Goal: Task Accomplishment & Management: Use online tool/utility

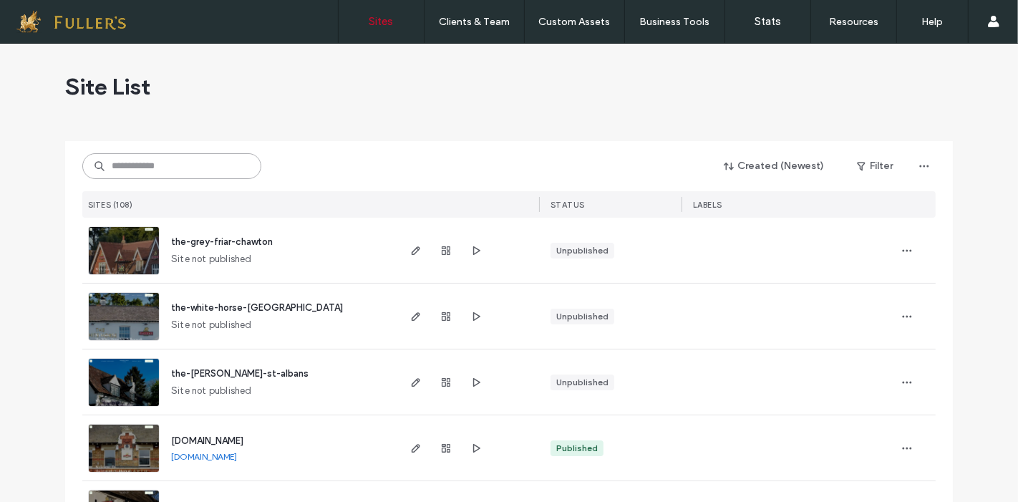
click at [185, 157] on input at bounding box center [171, 166] width 179 height 26
type input "****"
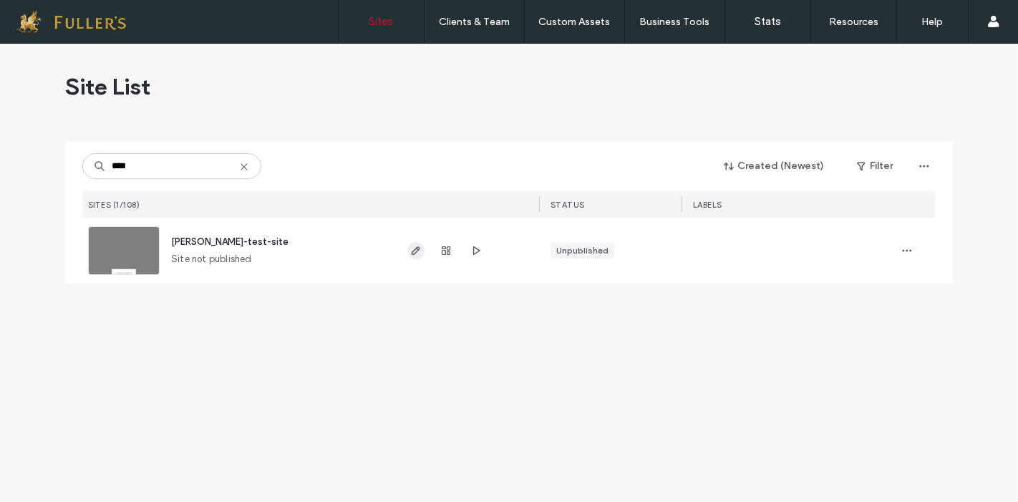
click at [417, 258] on span "button" at bounding box center [415, 250] width 17 height 17
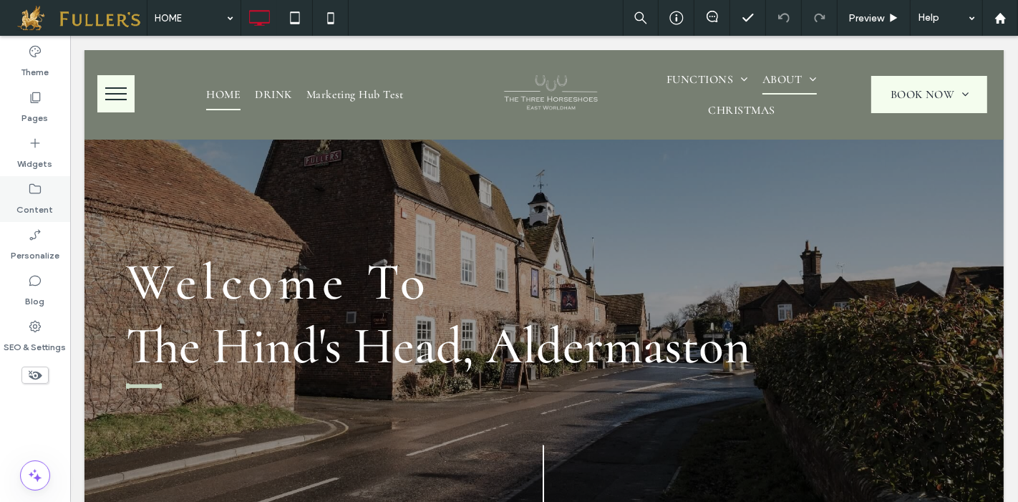
click at [30, 194] on icon at bounding box center [35, 189] width 14 height 14
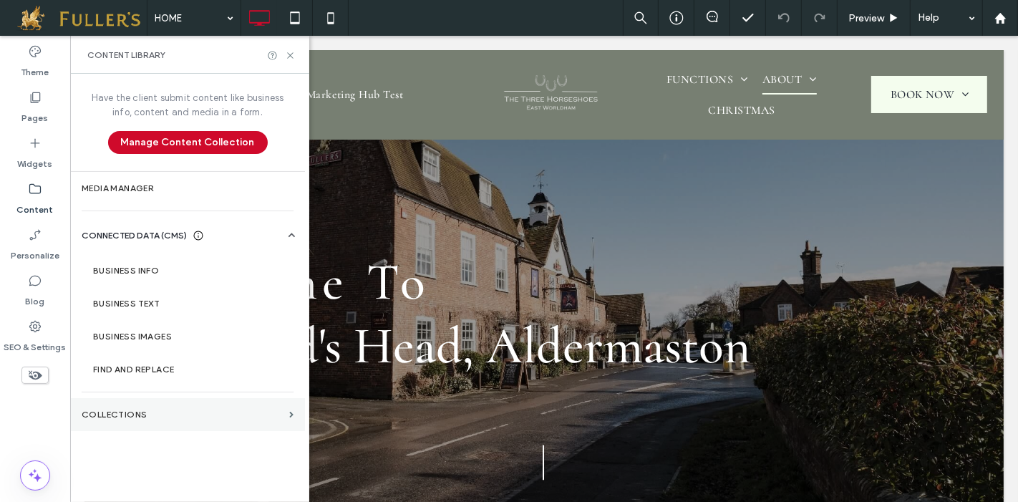
click at [206, 403] on section "Collections" at bounding box center [187, 414] width 235 height 33
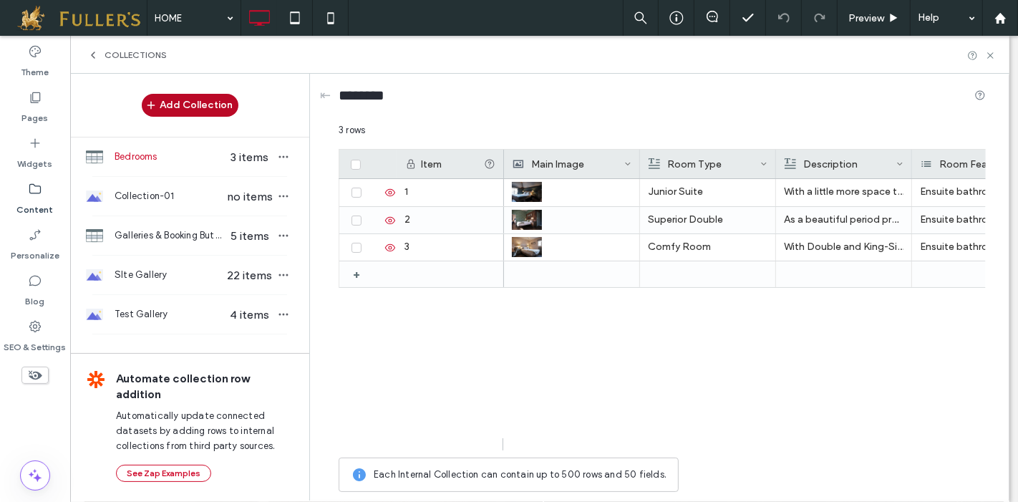
click at [187, 99] on button "Add Collection" at bounding box center [190, 105] width 97 height 23
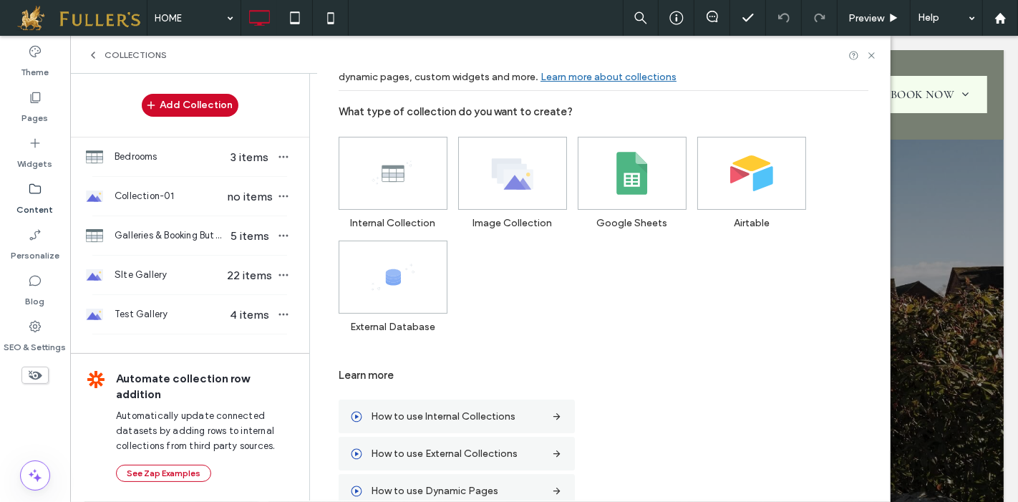
scroll to position [69, 0]
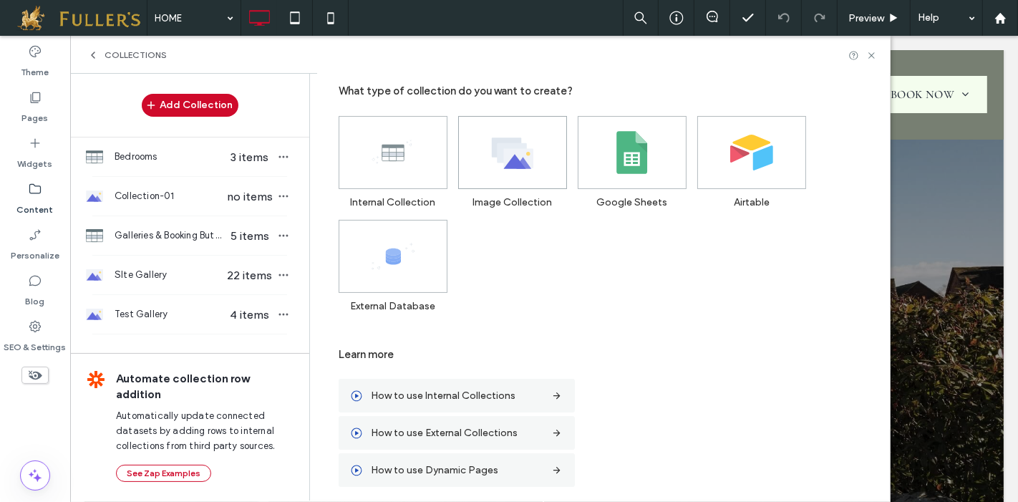
click at [515, 150] on use at bounding box center [513, 152] width 42 height 31
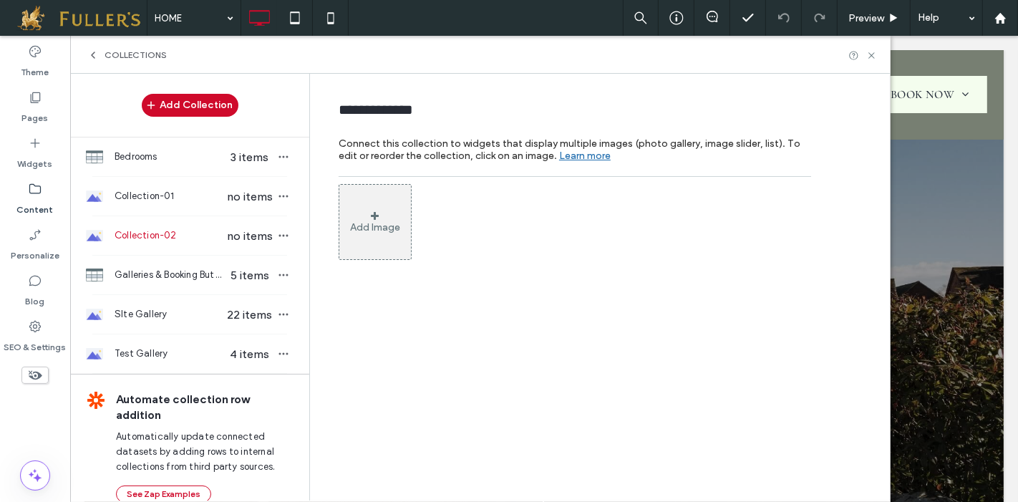
scroll to position [0, 0]
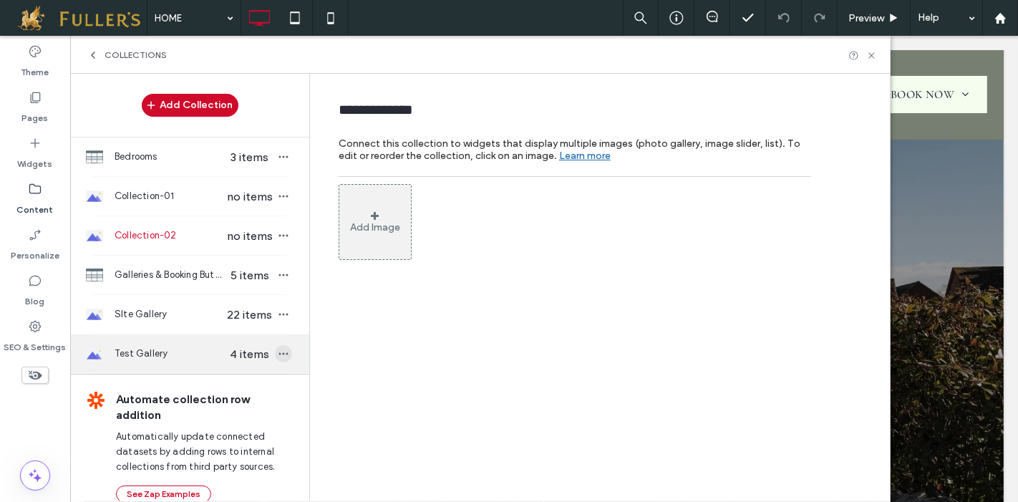
click at [279, 353] on use "button" at bounding box center [283, 354] width 9 height 2
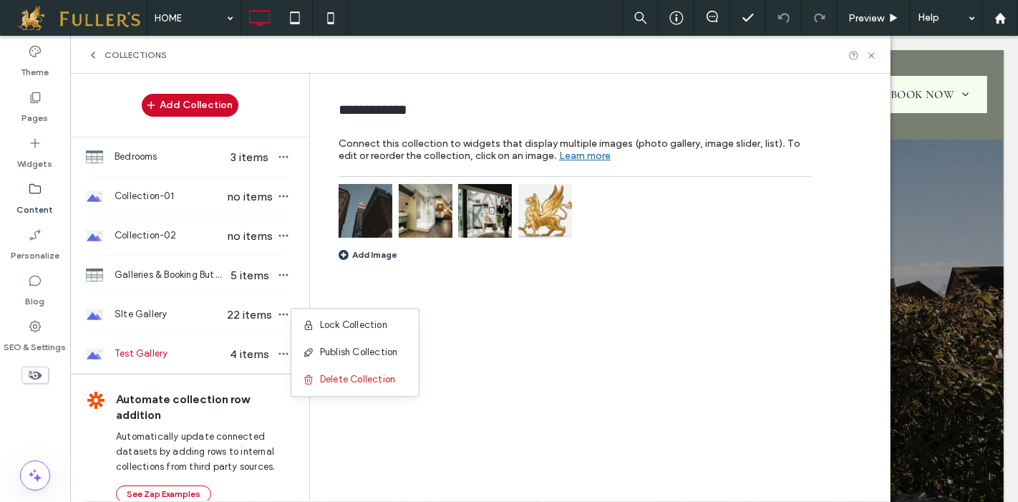
click at [631, 326] on div "**********" at bounding box center [603, 286] width 572 height 425
click at [384, 258] on div "Add Image" at bounding box center [367, 254] width 59 height 11
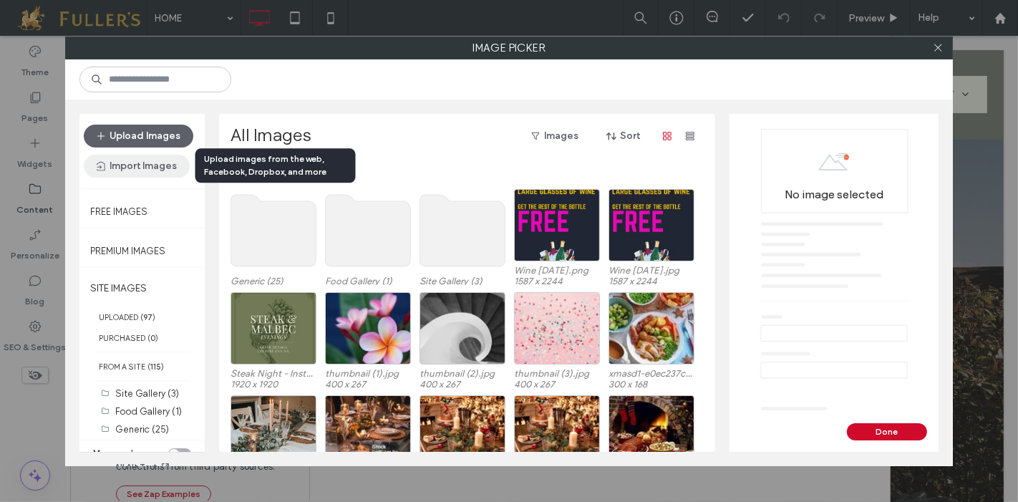
click at [131, 165] on button "Import Images" at bounding box center [137, 166] width 106 height 23
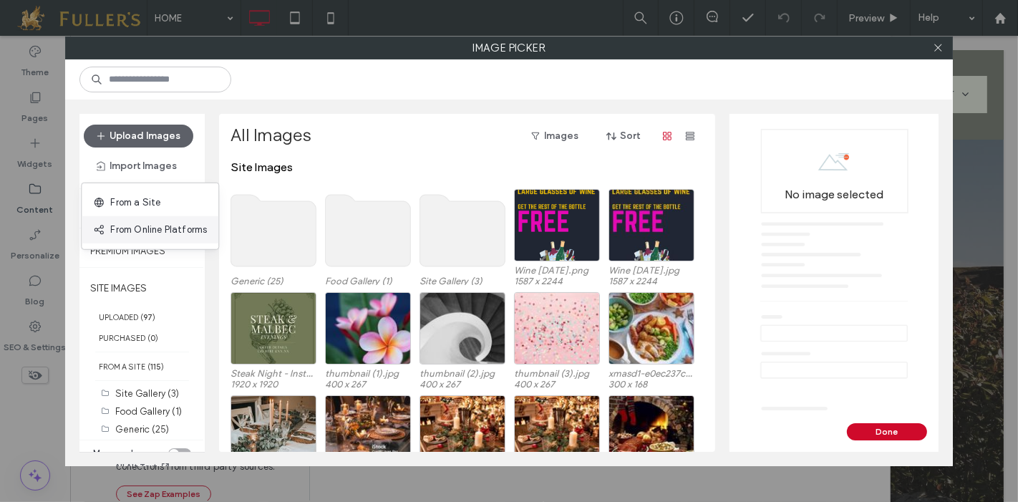
click at [149, 230] on span "From Online Platforms" at bounding box center [158, 230] width 97 height 14
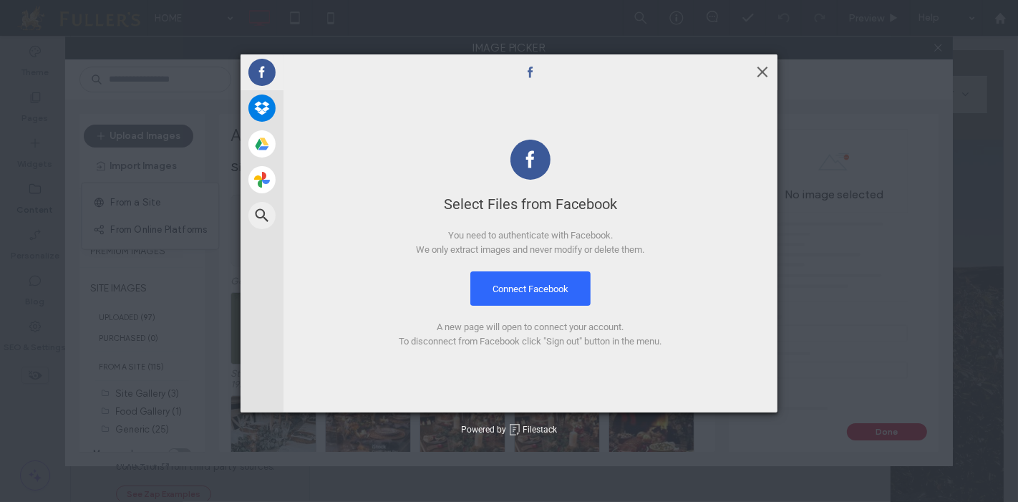
click at [764, 74] on span at bounding box center [762, 72] width 16 height 16
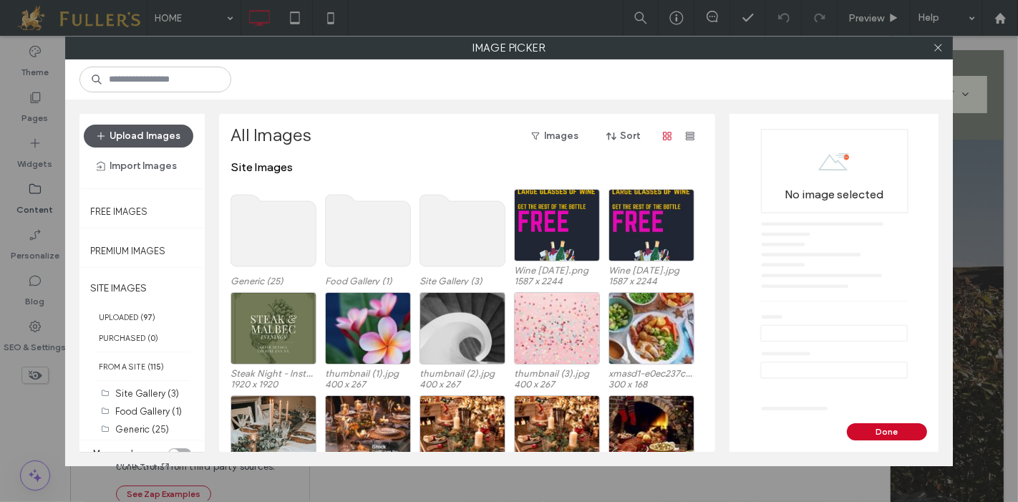
click at [129, 141] on button "Upload Images" at bounding box center [138, 136] width 109 height 23
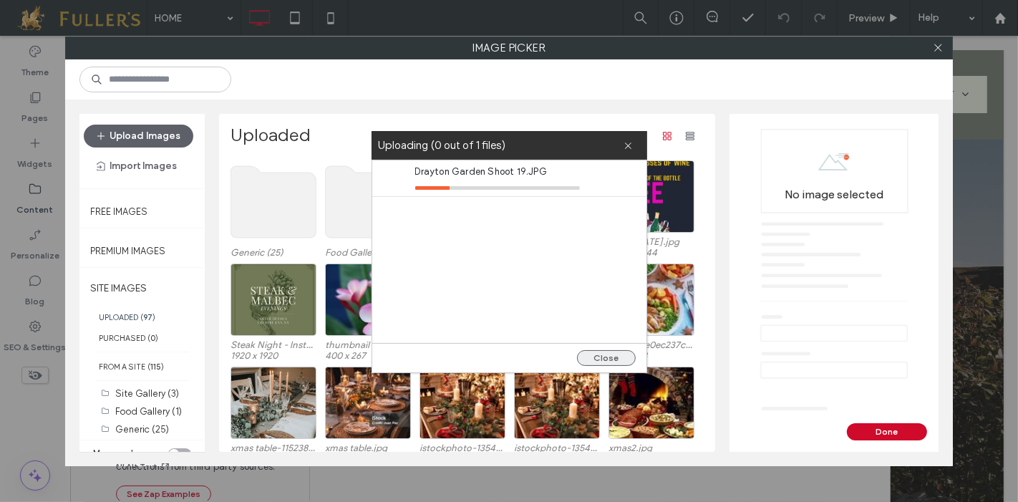
click at [608, 354] on button "Close" at bounding box center [606, 358] width 59 height 16
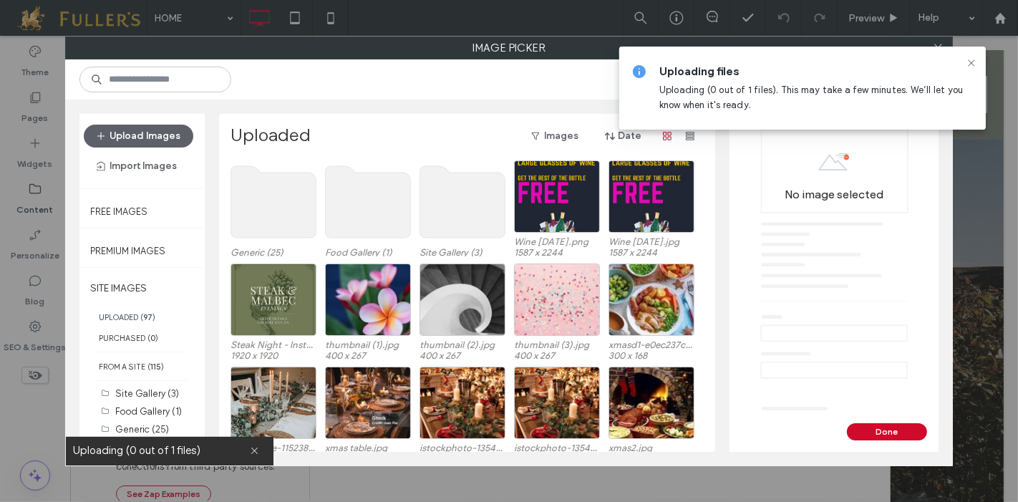
drag, startPoint x: 967, startPoint y: 64, endPoint x: 959, endPoint y: 68, distance: 8.6
click at [967, 64] on icon at bounding box center [970, 62] width 11 height 11
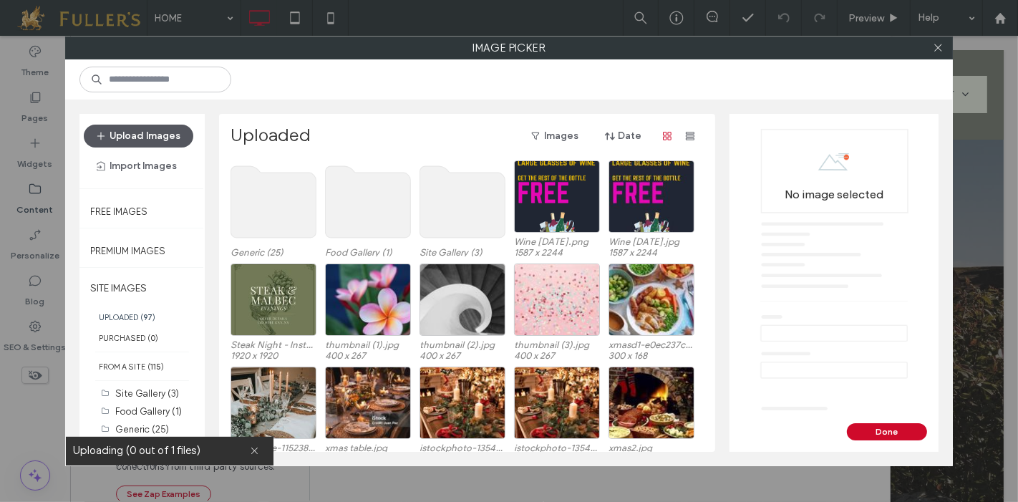
click at [127, 130] on button "Upload Images" at bounding box center [138, 136] width 109 height 23
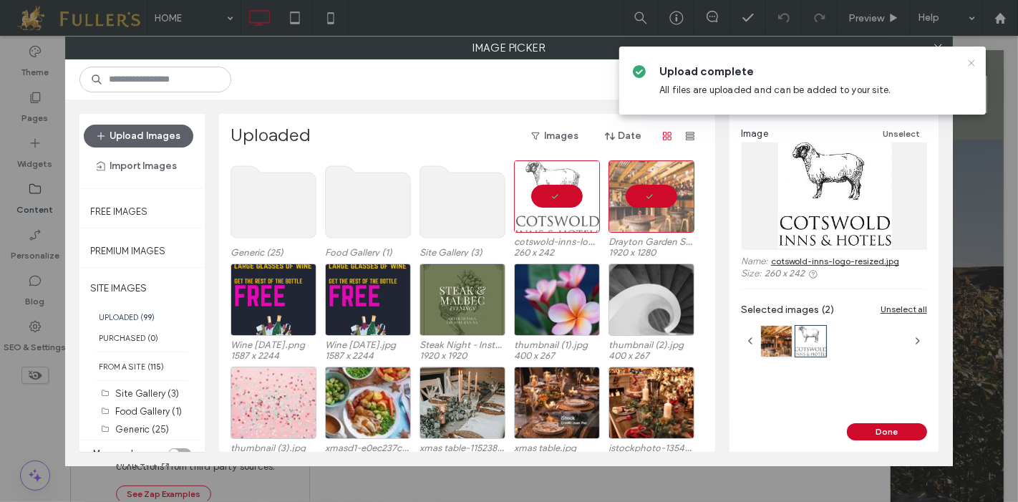
click at [974, 62] on icon at bounding box center [970, 62] width 11 height 11
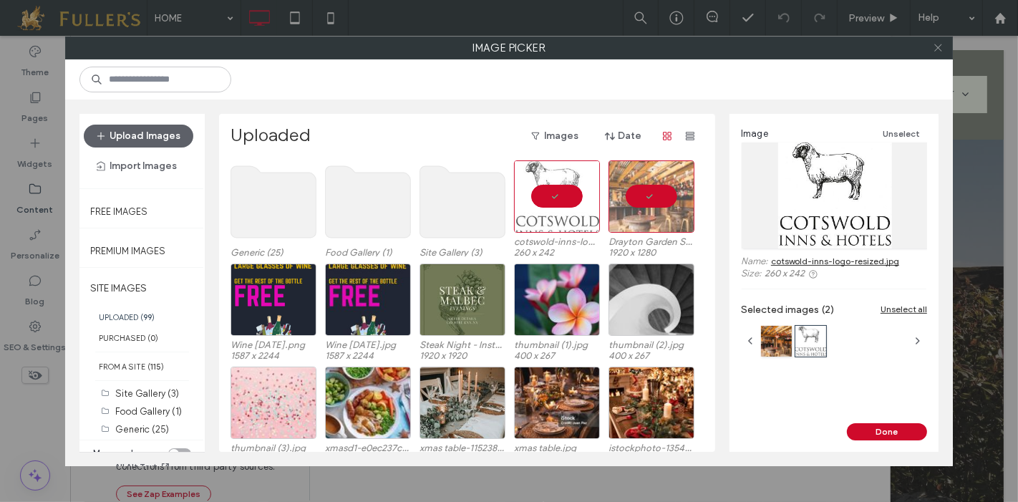
click at [942, 48] on icon at bounding box center [937, 47] width 11 height 11
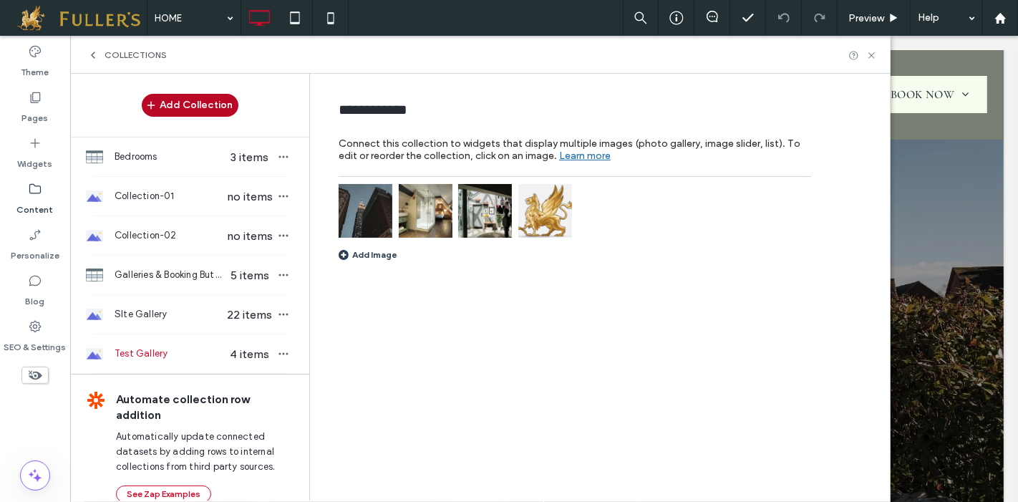
click at [197, 109] on button "Add Collection" at bounding box center [190, 105] width 97 height 23
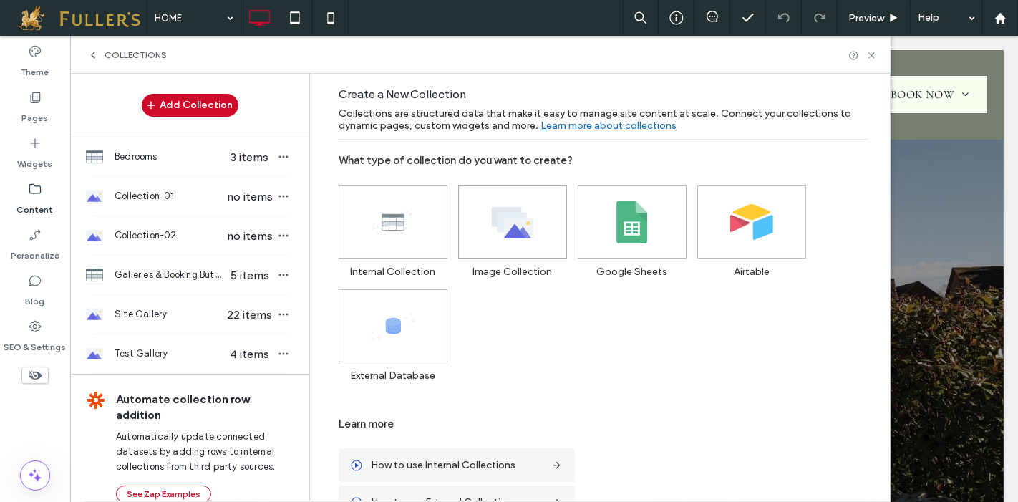
click at [518, 212] on use at bounding box center [513, 222] width 42 height 31
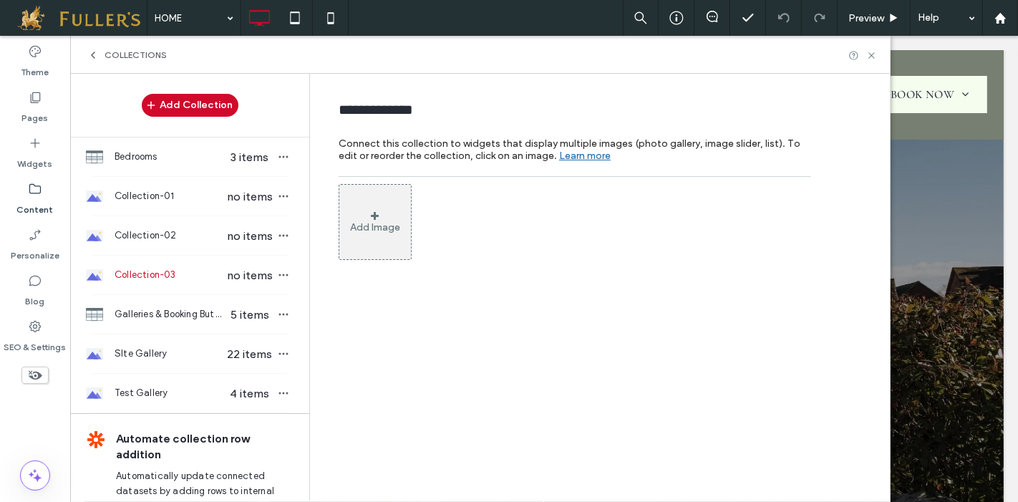
click at [381, 212] on div "Add Image" at bounding box center [374, 222] width 73 height 76
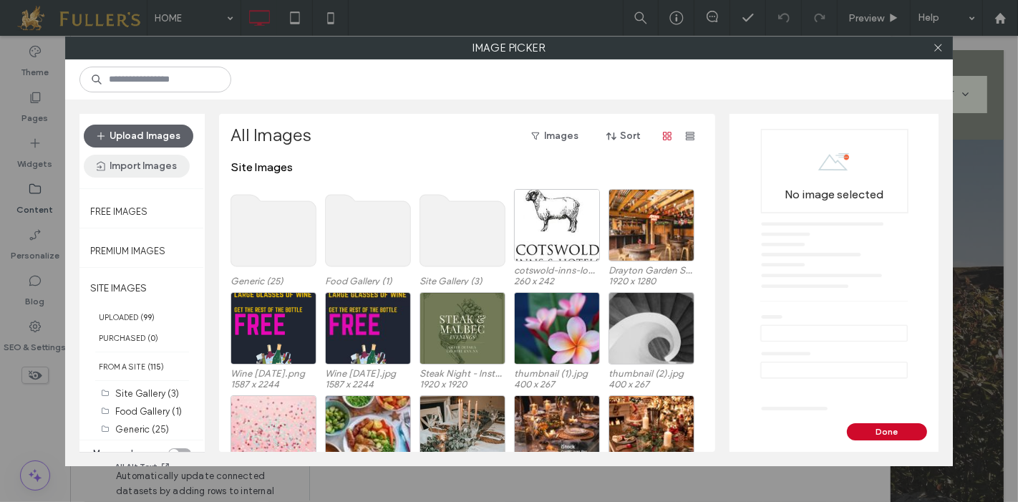
click at [127, 164] on button "Import Images" at bounding box center [137, 166] width 106 height 23
click at [145, 230] on span "From Online Platforms" at bounding box center [158, 230] width 97 height 14
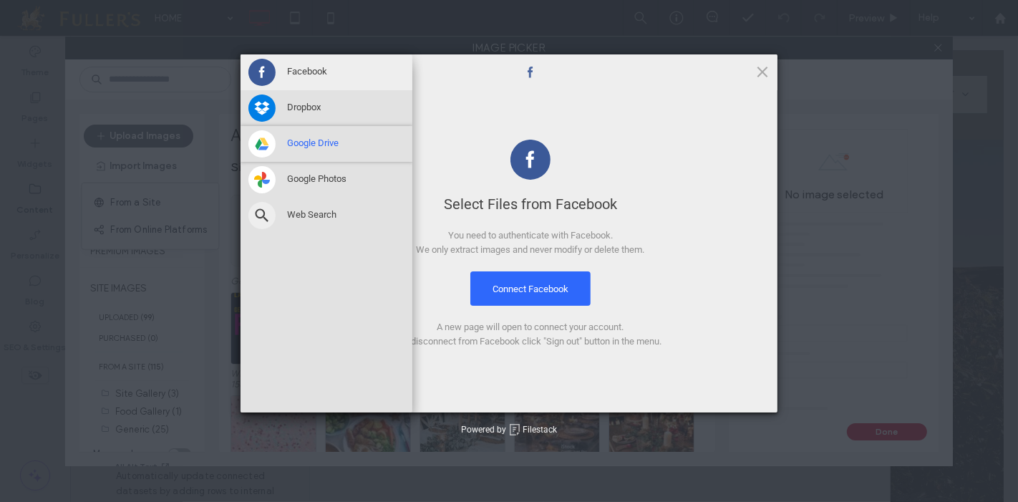
click at [260, 145] on span at bounding box center [261, 143] width 27 height 27
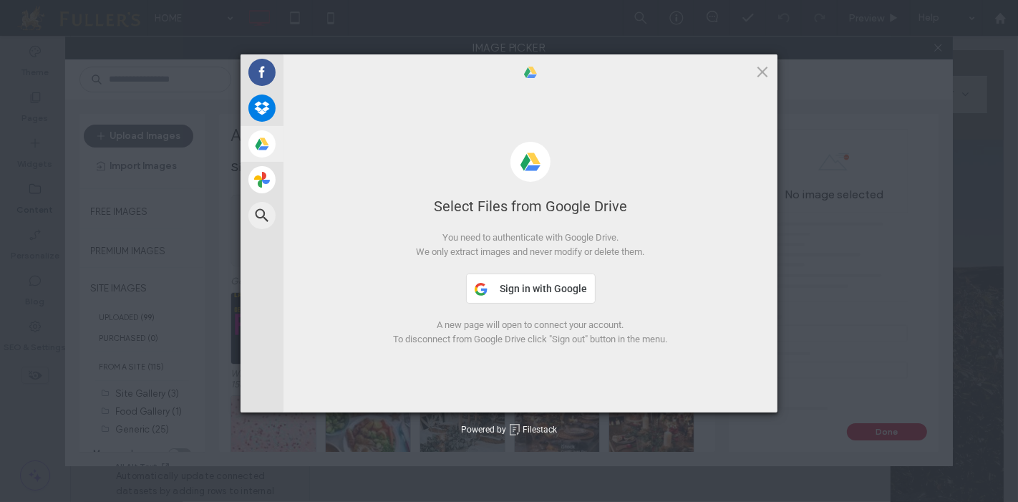
click at [540, 289] on span "Sign in with Google" at bounding box center [543, 288] width 87 height 11
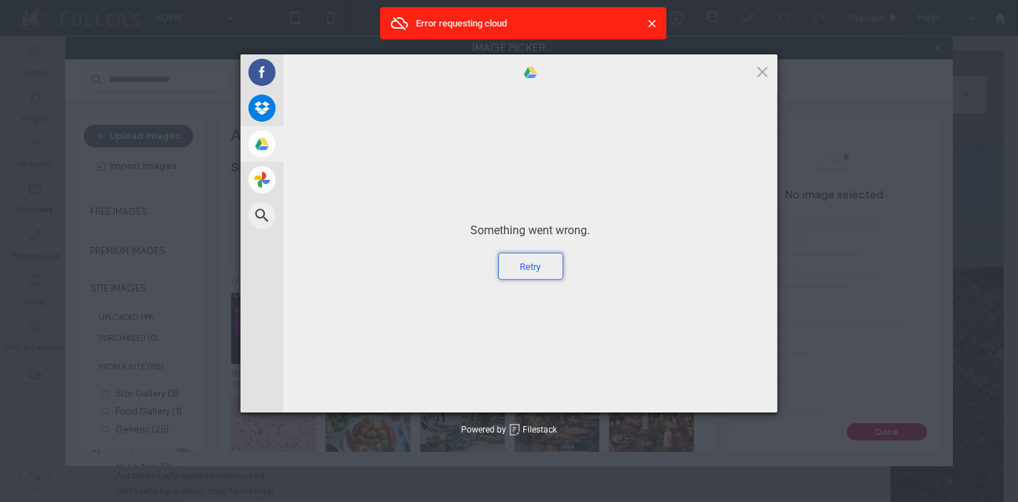
click at [527, 264] on div "Retry" at bounding box center [530, 266] width 65 height 27
click at [532, 268] on div "Retry" at bounding box center [530, 266] width 65 height 27
click at [533, 268] on div "Retry" at bounding box center [530, 266] width 65 height 27
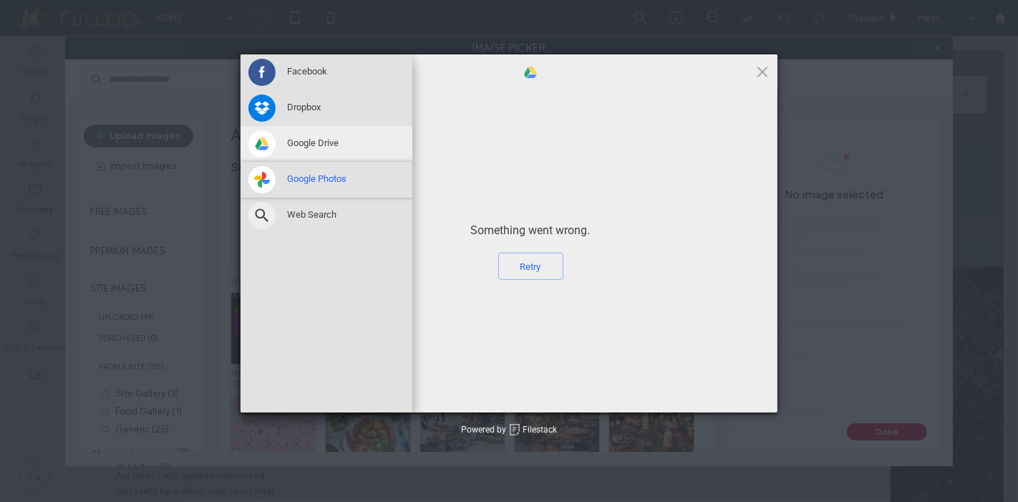
click at [296, 177] on span "Google Photos" at bounding box center [316, 178] width 59 height 13
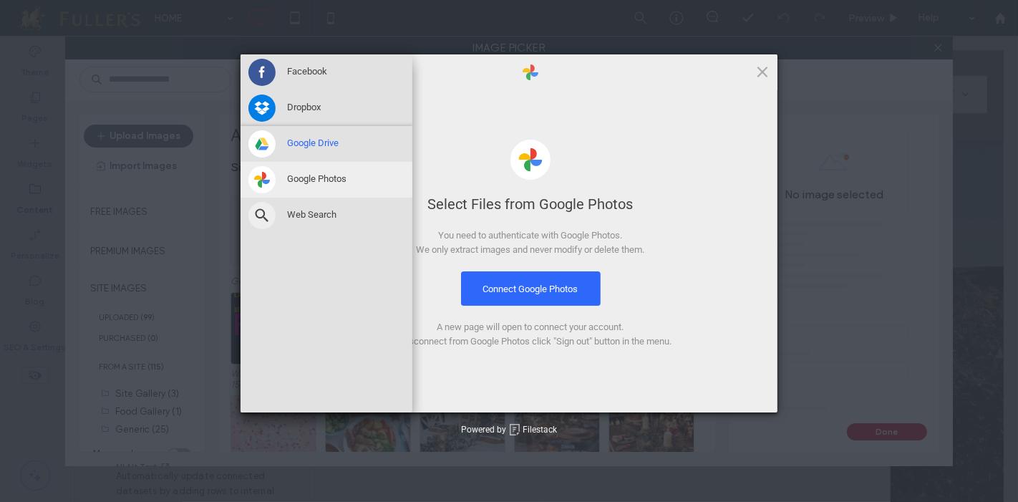
click at [314, 141] on span "Google Drive" at bounding box center [313, 143] width 52 height 13
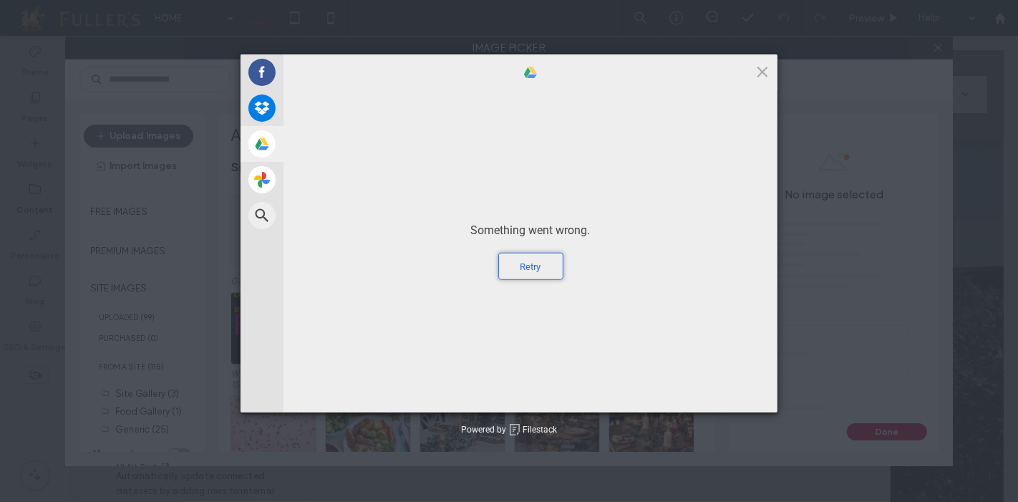
click at [528, 270] on div "Retry" at bounding box center [530, 266] width 65 height 27
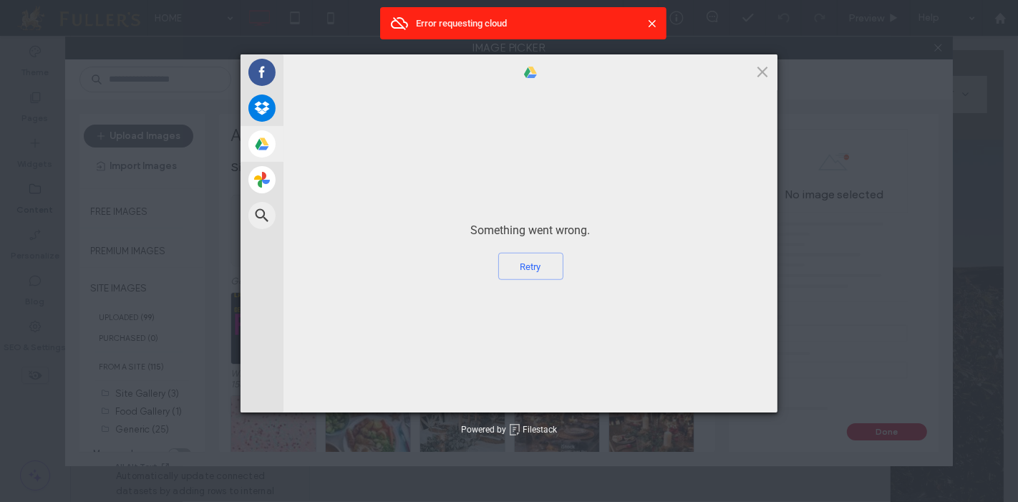
click at [650, 22] on span at bounding box center [652, 23] width 14 height 14
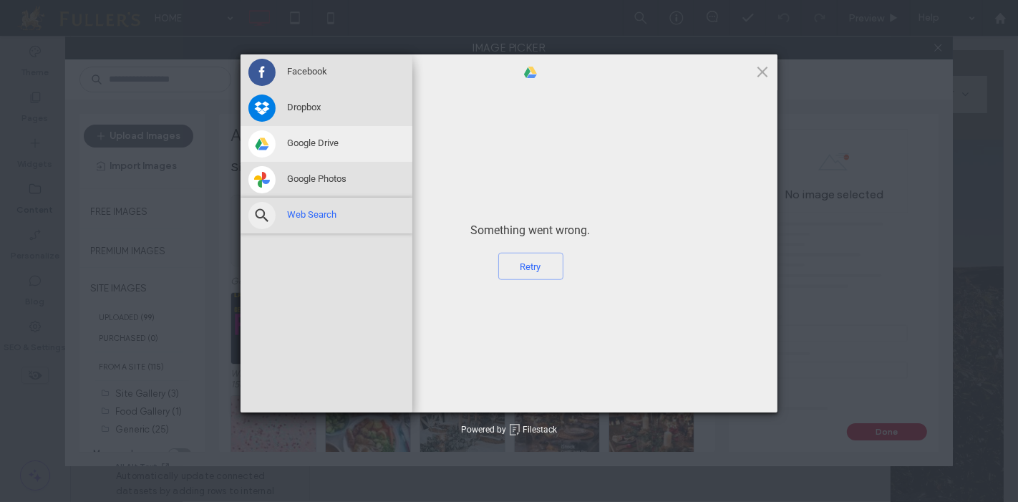
click at [301, 214] on span "Web Search" at bounding box center [311, 214] width 49 height 13
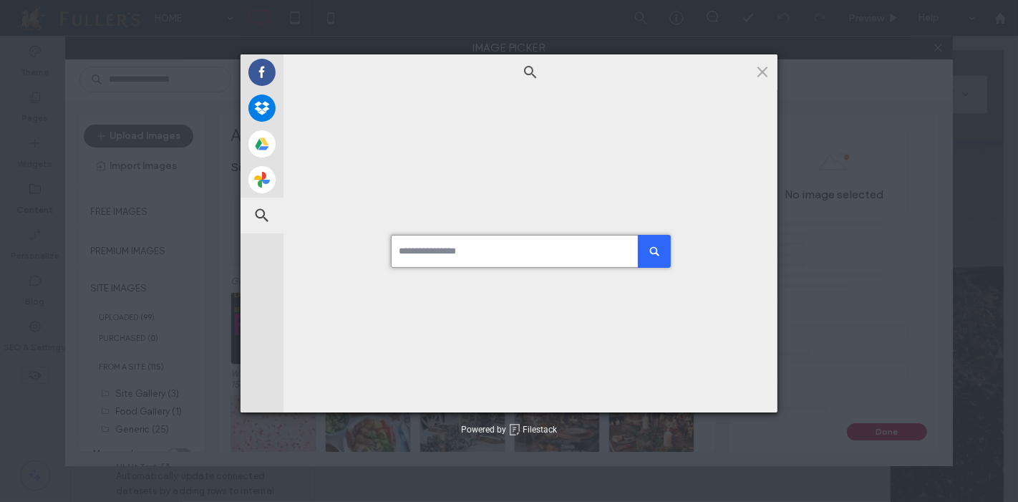
paste input "**********"
type input "**********"
click at [648, 252] on div "submit" at bounding box center [654, 250] width 13 height 13
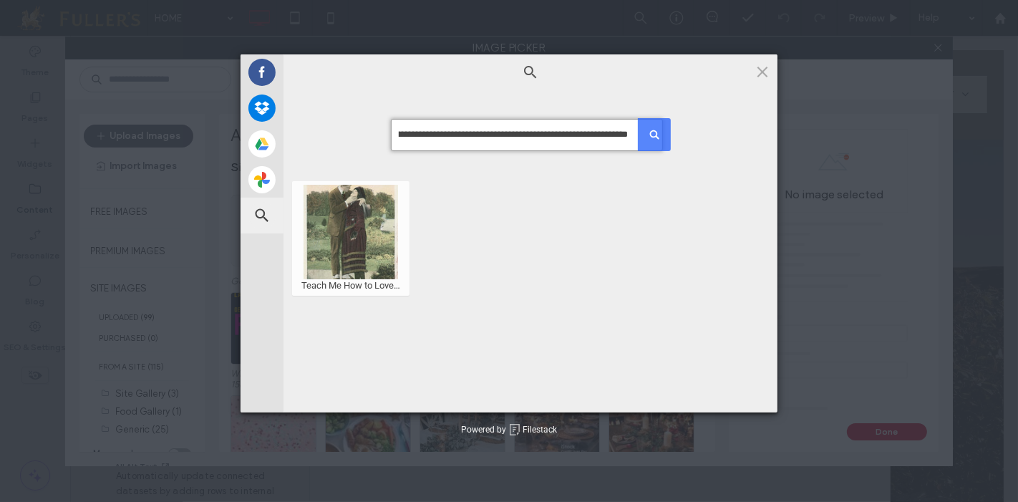
drag, startPoint x: 416, startPoint y: 132, endPoint x: 656, endPoint y: 131, distance: 239.7
click at [656, 131] on form "**********" at bounding box center [530, 135] width 279 height 33
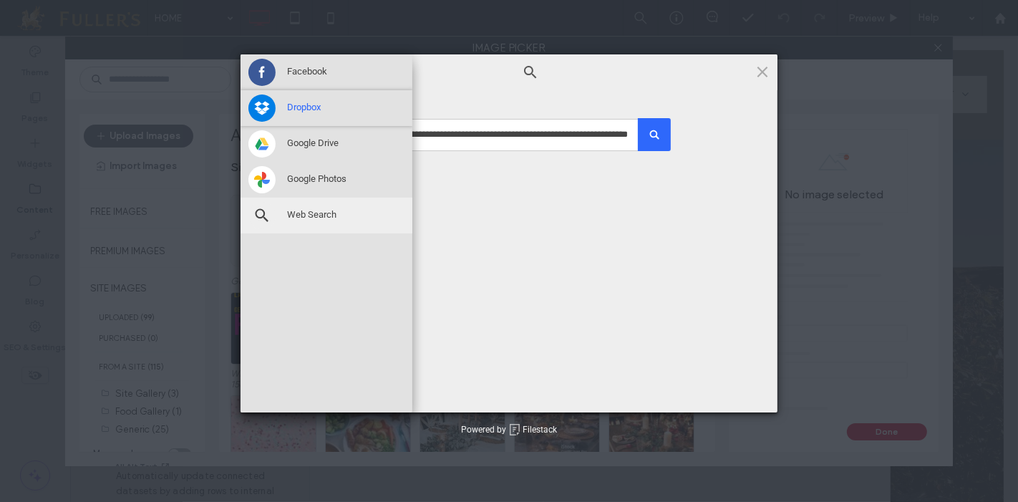
click at [323, 103] on div "Dropbox" at bounding box center [326, 108] width 172 height 36
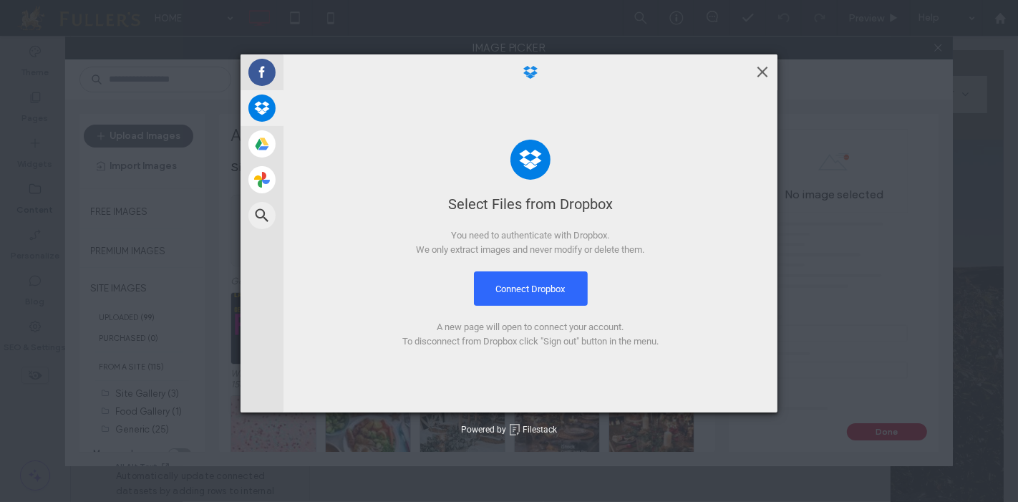
click at [760, 70] on span at bounding box center [762, 72] width 16 height 16
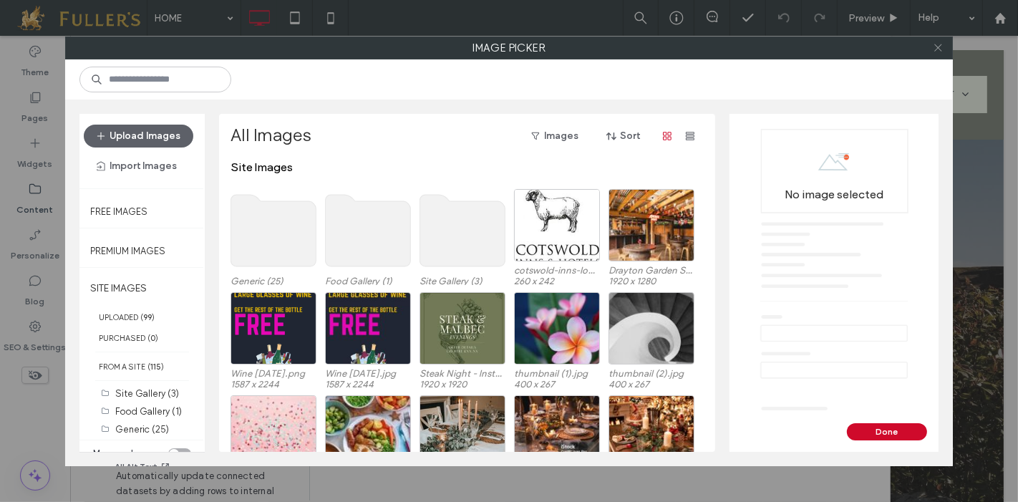
click at [937, 44] on icon at bounding box center [937, 47] width 11 height 11
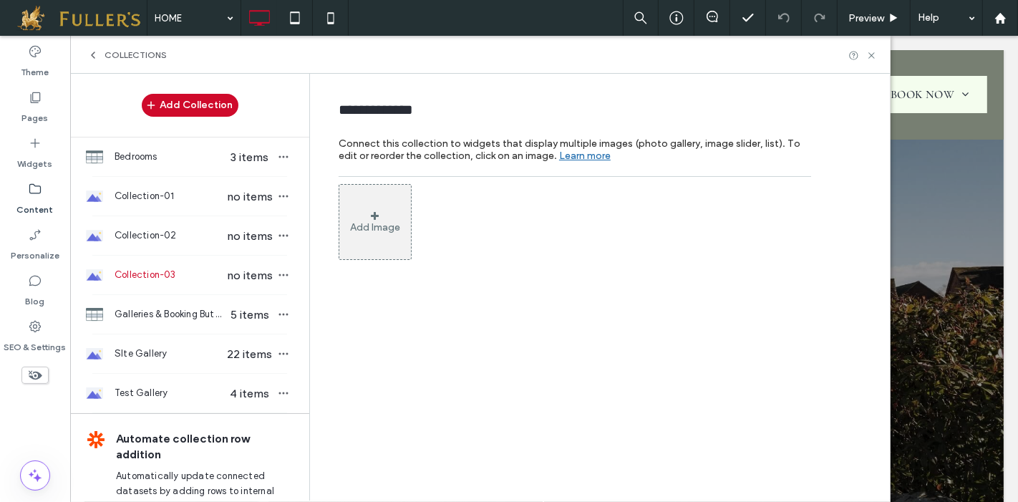
click at [132, 52] on span "Collections" at bounding box center [135, 54] width 62 height 11
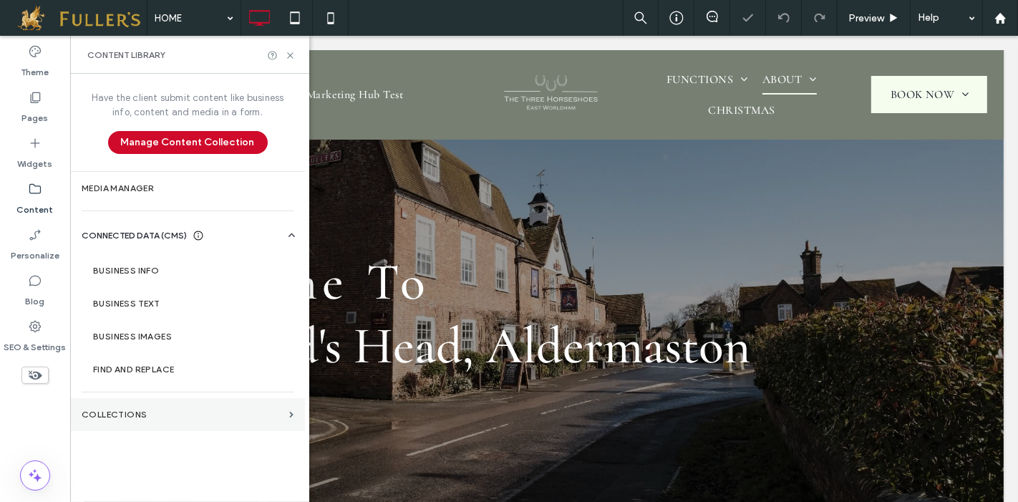
click at [126, 408] on section "Collections" at bounding box center [187, 414] width 235 height 33
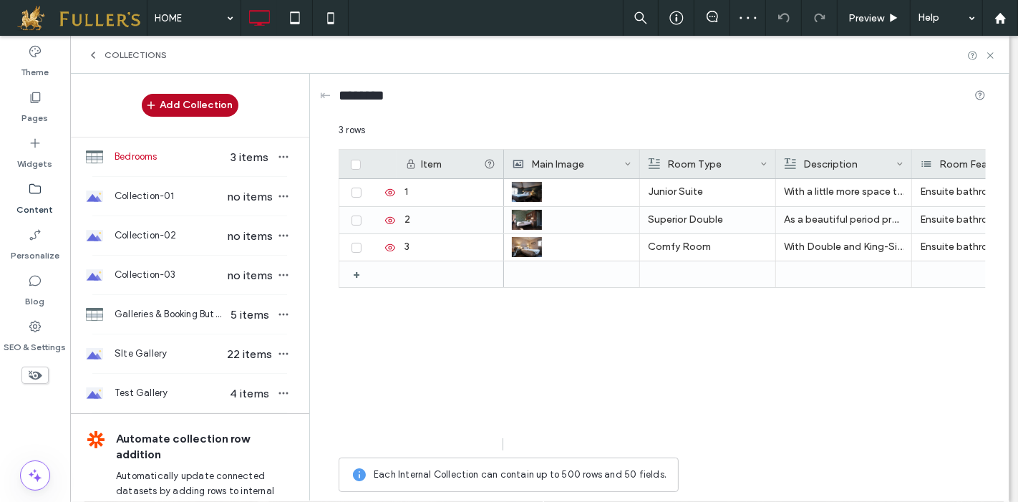
click at [182, 107] on button "Add Collection" at bounding box center [190, 105] width 97 height 23
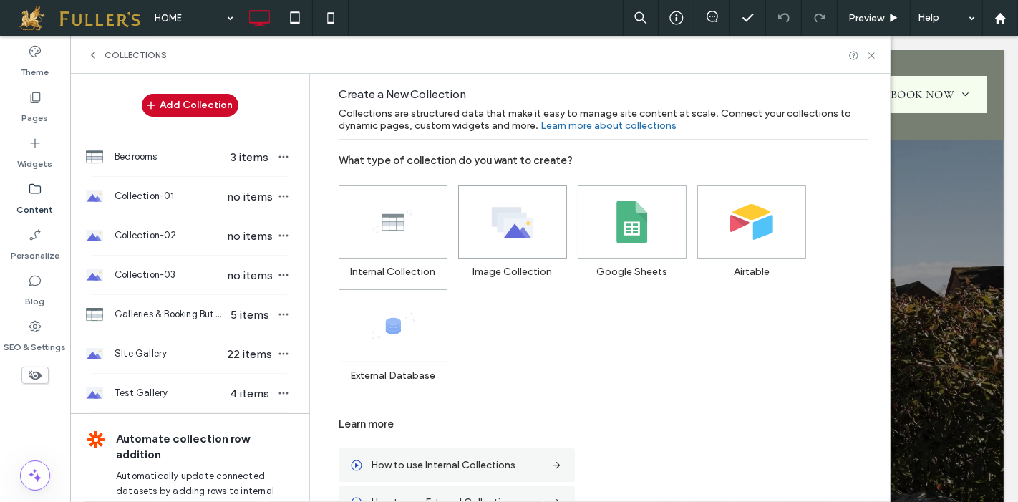
click at [512, 215] on use at bounding box center [513, 222] width 42 height 31
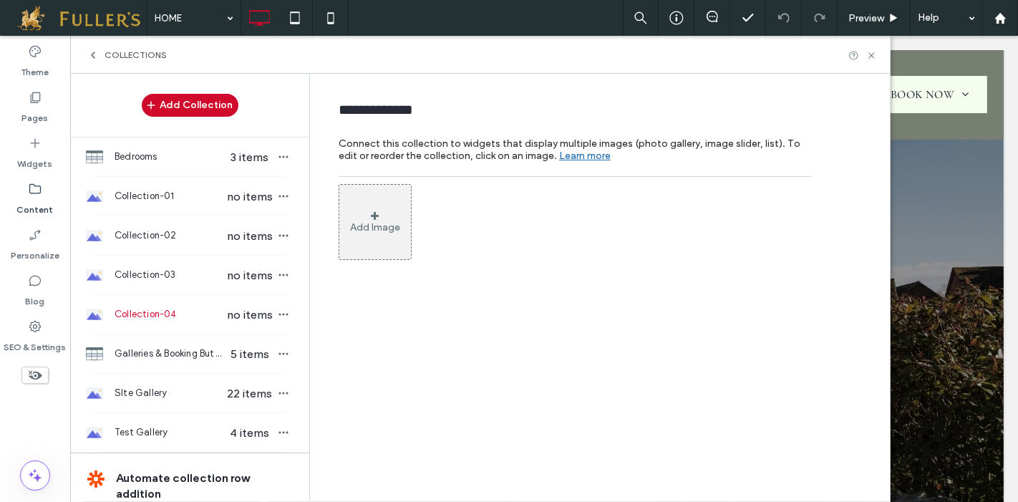
click at [374, 215] on span at bounding box center [375, 216] width 8 height 10
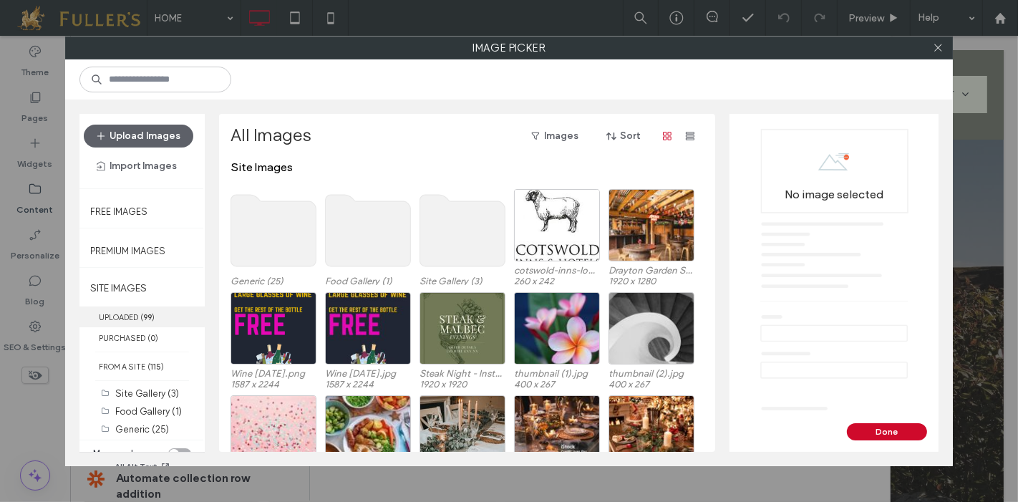
click at [121, 308] on label "UPLOADED ( 99 )" at bounding box center [141, 316] width 125 height 21
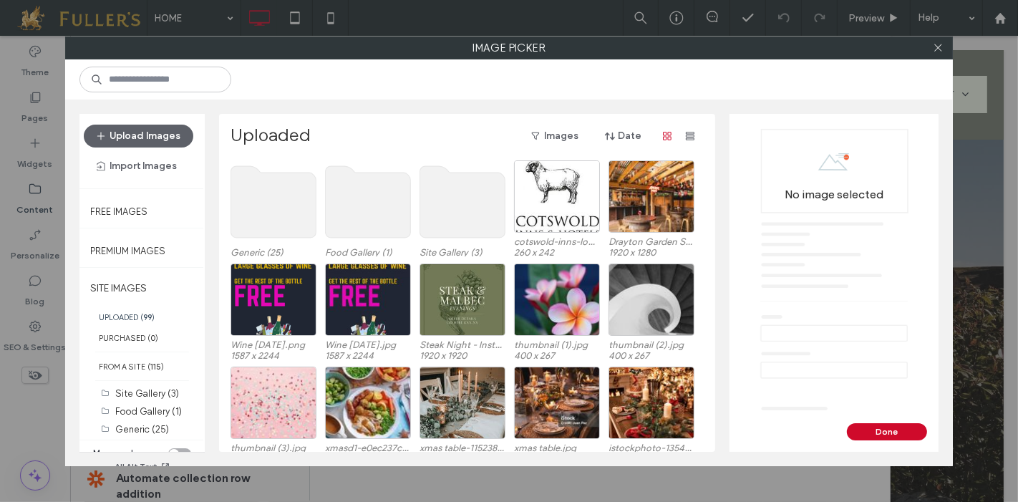
click at [127, 315] on label "UPLOADED ( 99 )" at bounding box center [141, 316] width 125 height 21
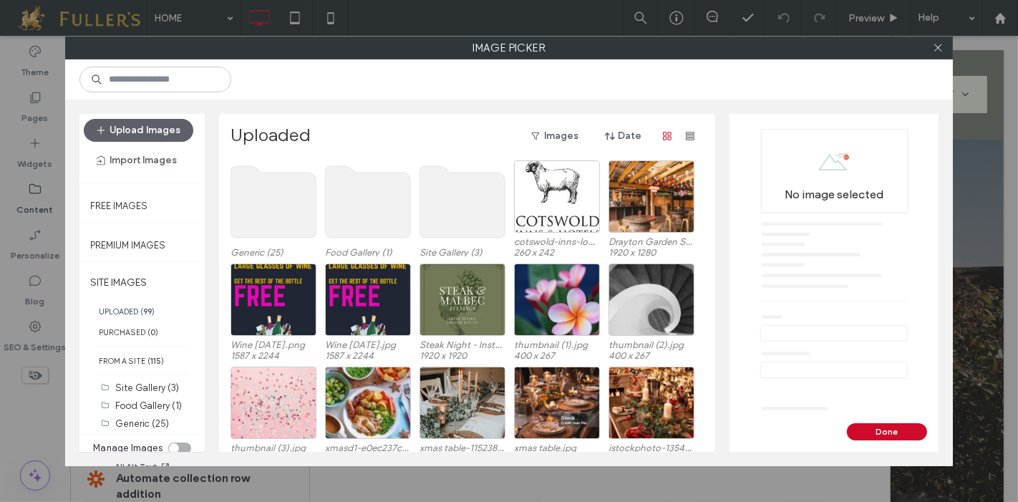
scroll to position [9, 0]
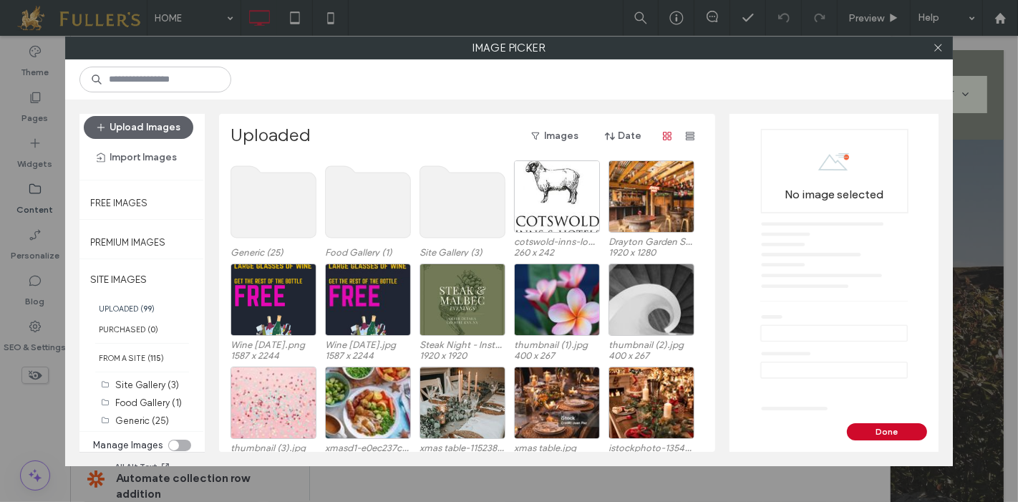
click at [176, 440] on div "toggle" at bounding box center [179, 444] width 23 height 11
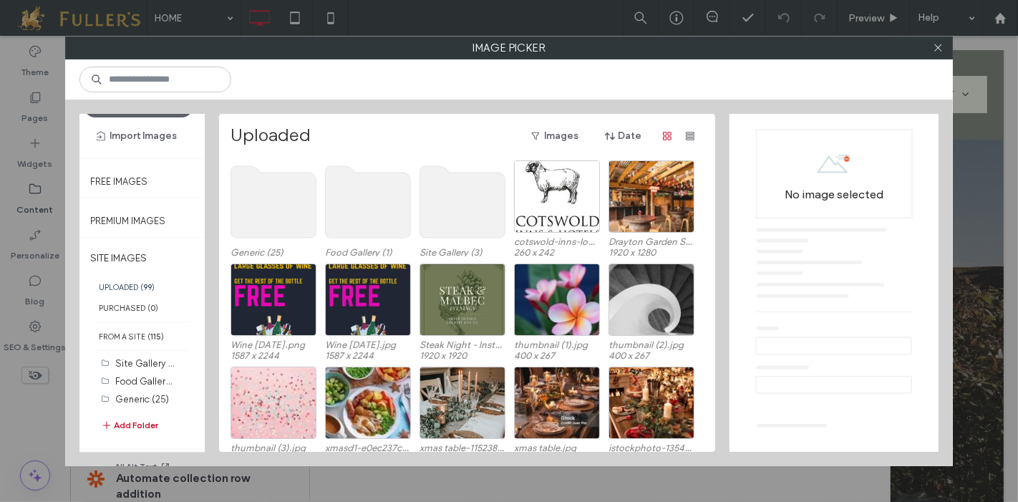
scroll to position [47, 0]
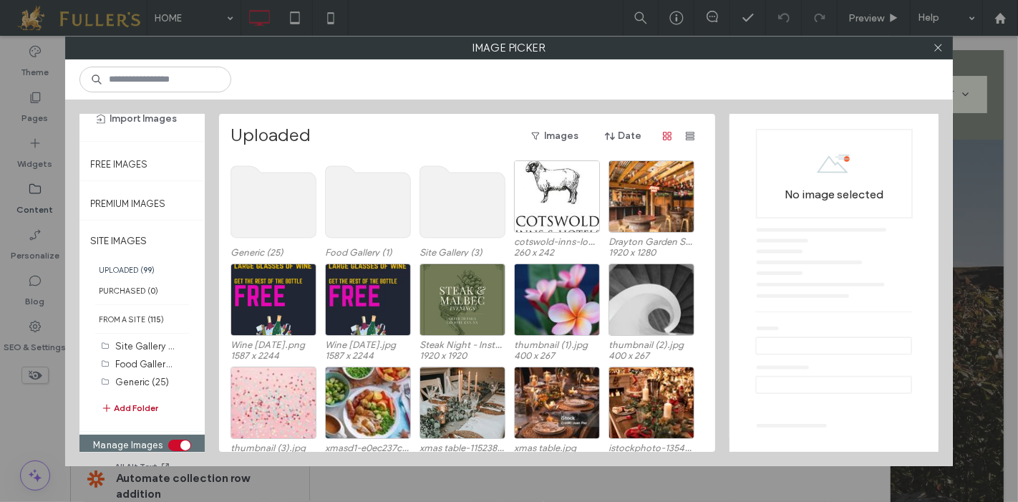
click at [135, 399] on button "Add Folder" at bounding box center [129, 407] width 57 height 17
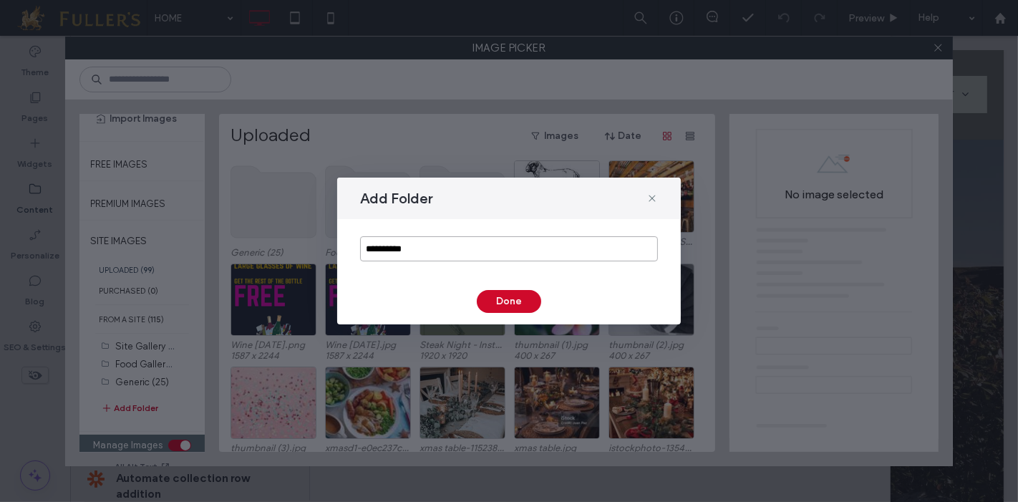
drag, startPoint x: 435, startPoint y: 248, endPoint x: 203, endPoint y: 243, distance: 232.6
click at [197, 244] on div "**********" at bounding box center [509, 251] width 1018 height 502
type input "****"
click at [514, 300] on button "Done" at bounding box center [509, 301] width 64 height 23
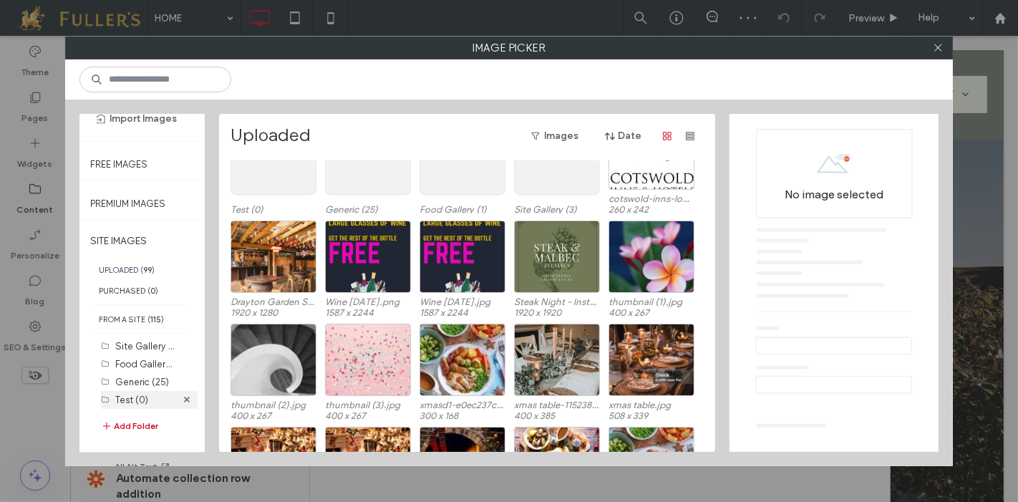
scroll to position [79, 0]
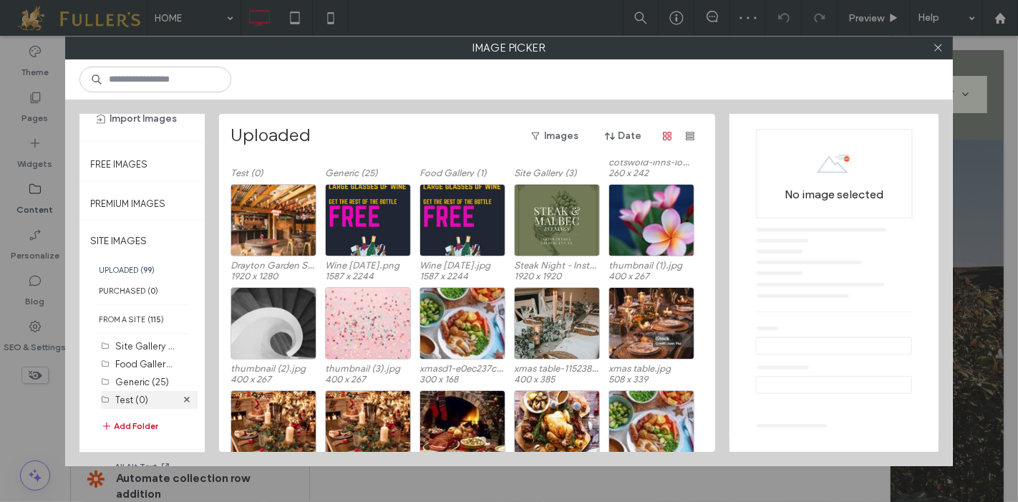
click at [127, 394] on label "Test (0)" at bounding box center [131, 399] width 33 height 11
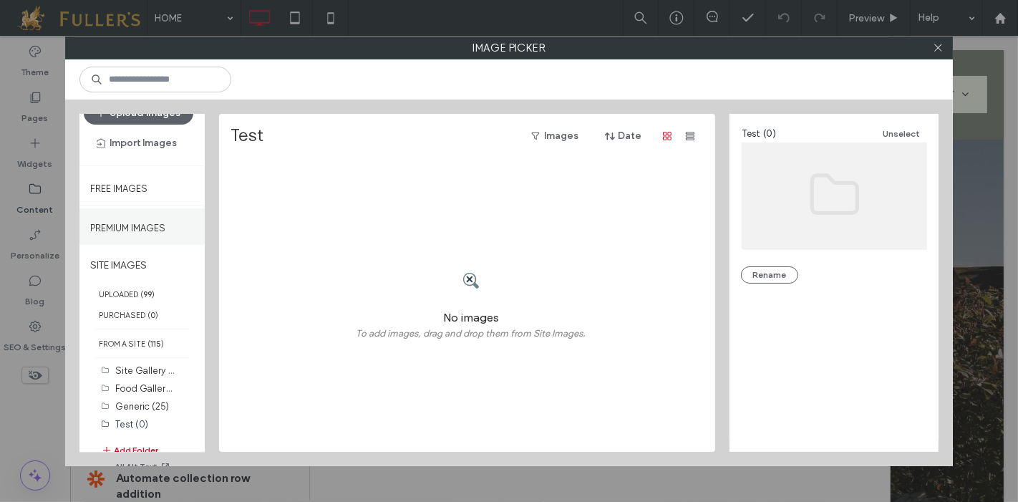
scroll to position [0, 0]
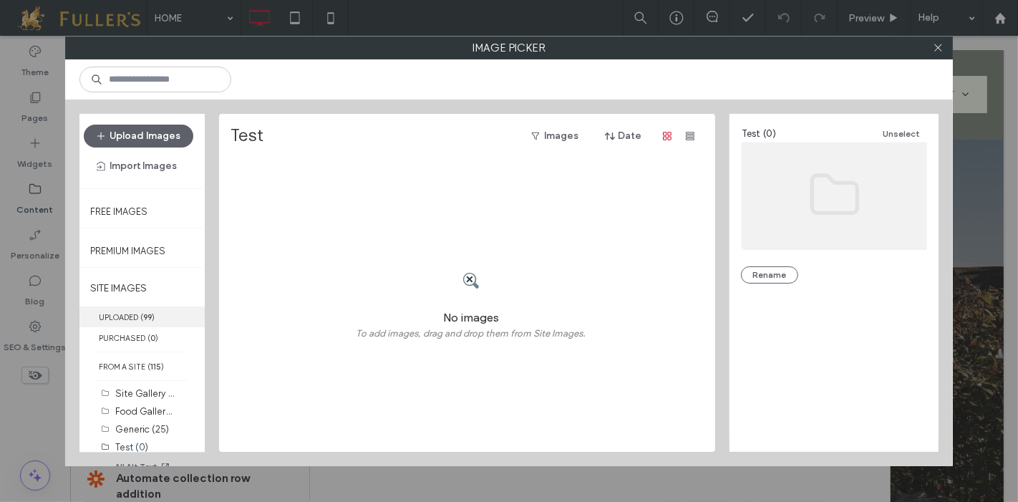
click at [129, 313] on label "UPLOADED ( 99 )" at bounding box center [141, 316] width 125 height 21
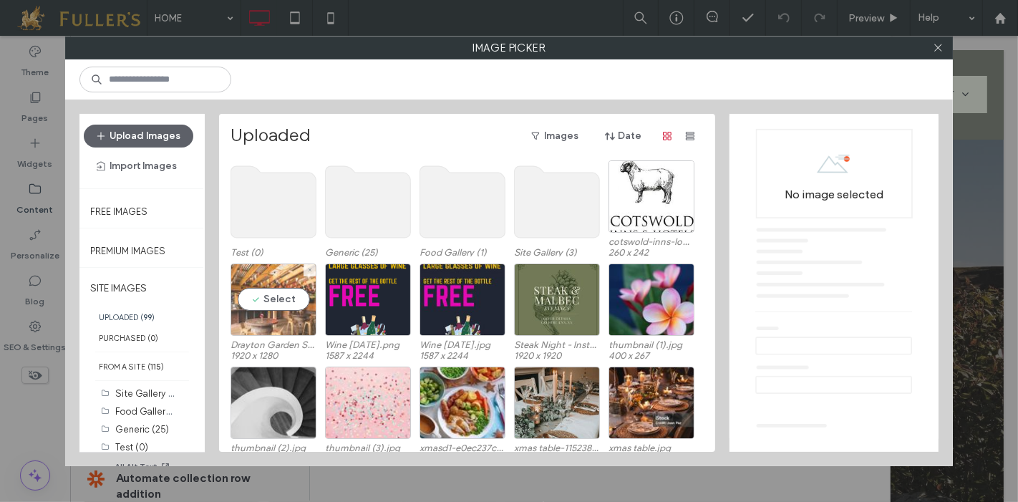
click at [256, 282] on div "Select" at bounding box center [273, 299] width 86 height 72
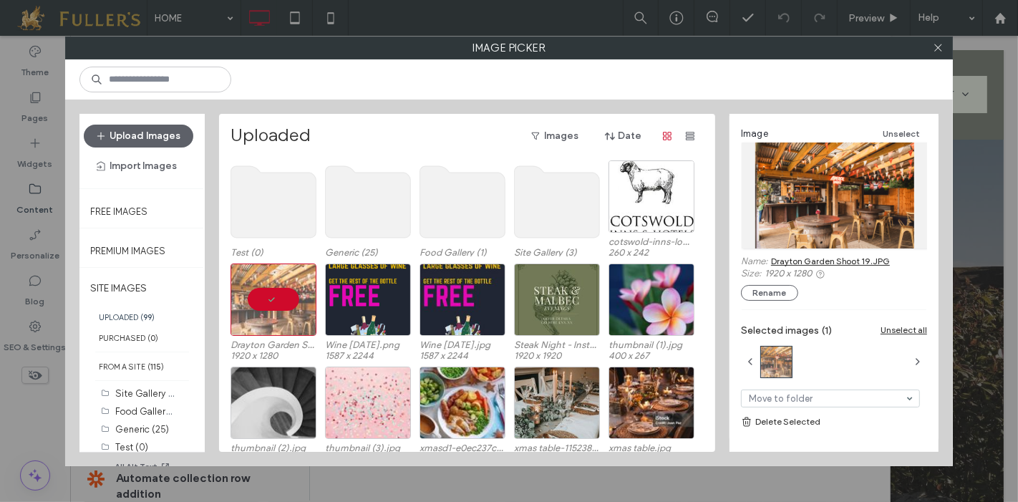
drag, startPoint x: 255, startPoint y: 283, endPoint x: 198, endPoint y: 377, distance: 110.4
click at [149, 434] on div "Upload Images Import Images Free Images Premium Images SITE IMAGES UPLOADED ( 9…" at bounding box center [508, 282] width 887 height 366
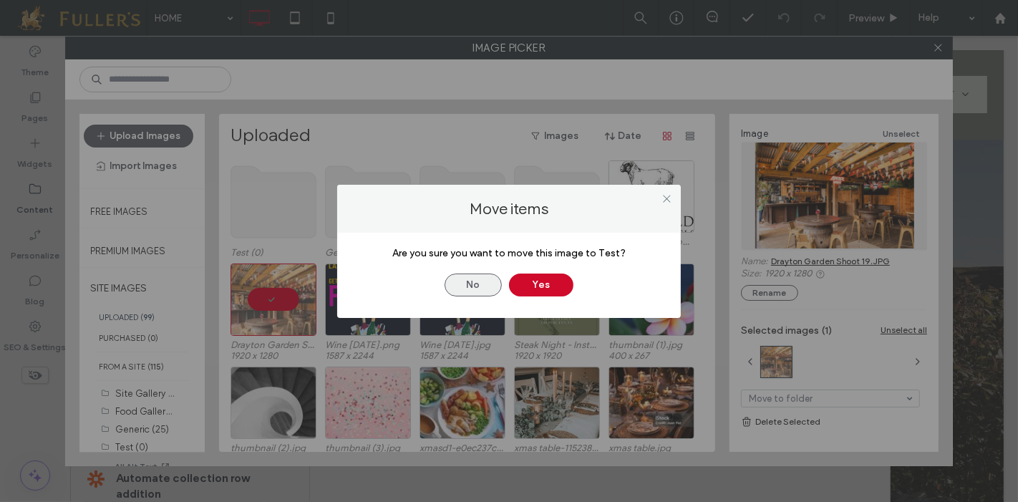
click at [478, 291] on button "No" at bounding box center [472, 284] width 57 height 23
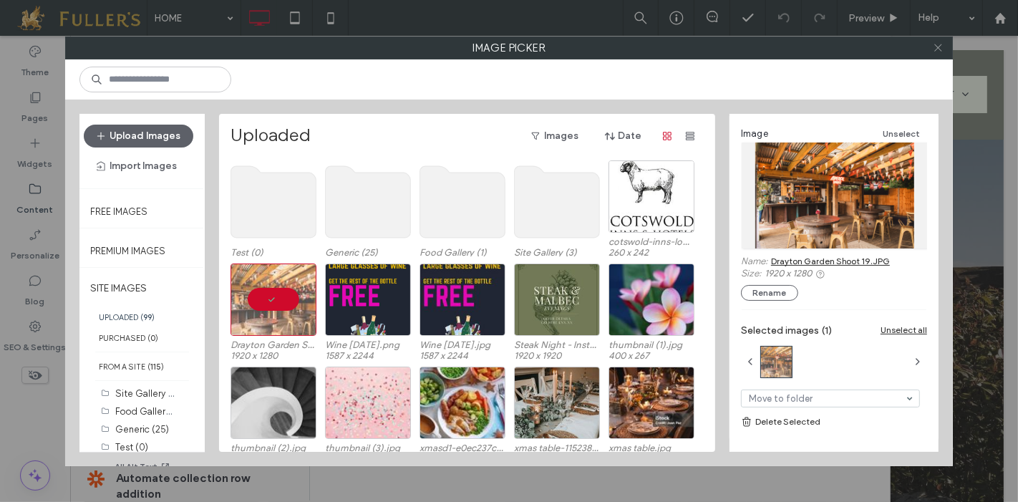
click at [940, 52] on icon at bounding box center [937, 47] width 11 height 11
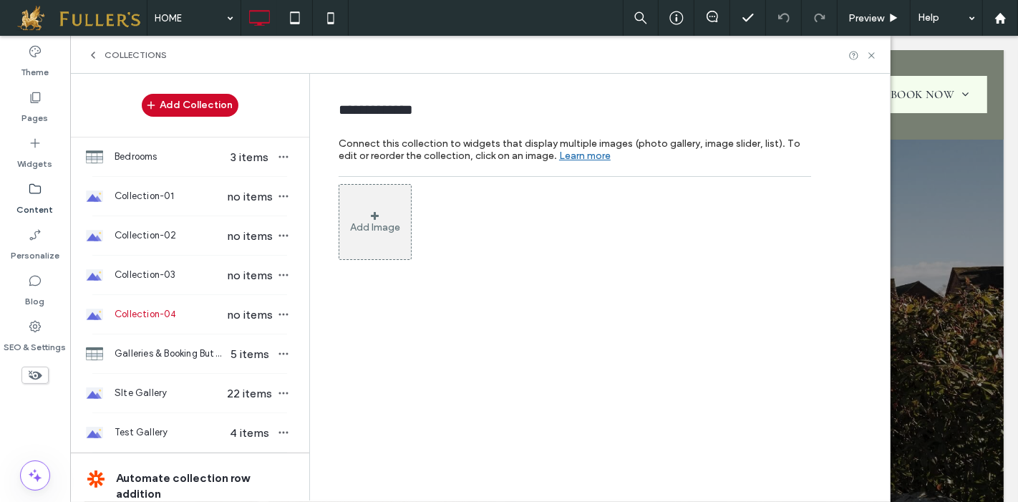
click at [32, 197] on label "Content" at bounding box center [35, 206] width 36 height 20
click at [197, 103] on button "Add Collection" at bounding box center [190, 105] width 97 height 23
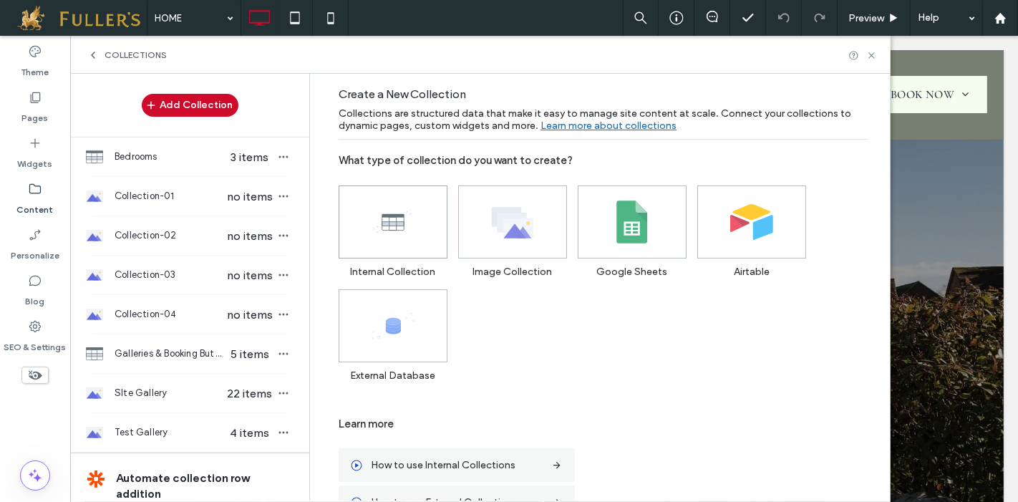
click at [379, 219] on icon at bounding box center [392, 221] width 43 height 43
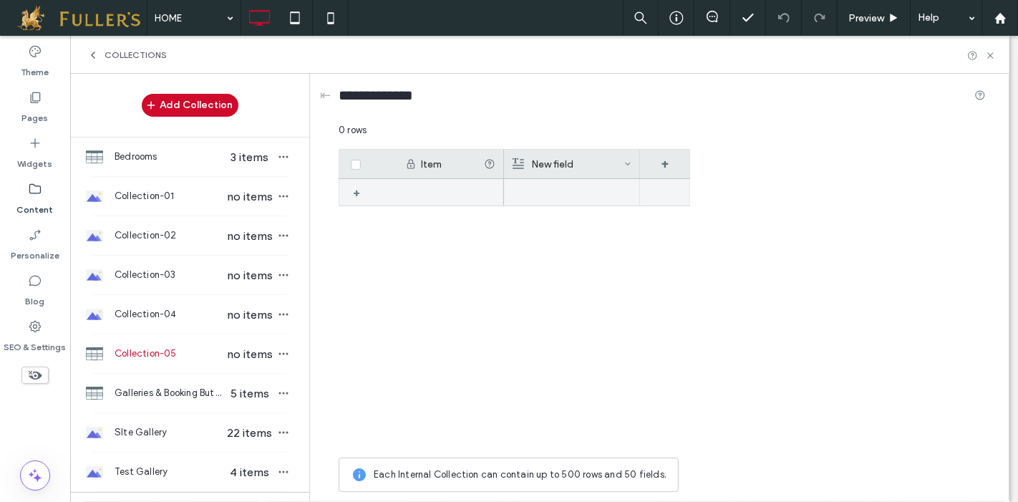
click at [357, 190] on div "+" at bounding box center [362, 193] width 18 height 26
click at [990, 57] on icon at bounding box center [990, 55] width 11 height 11
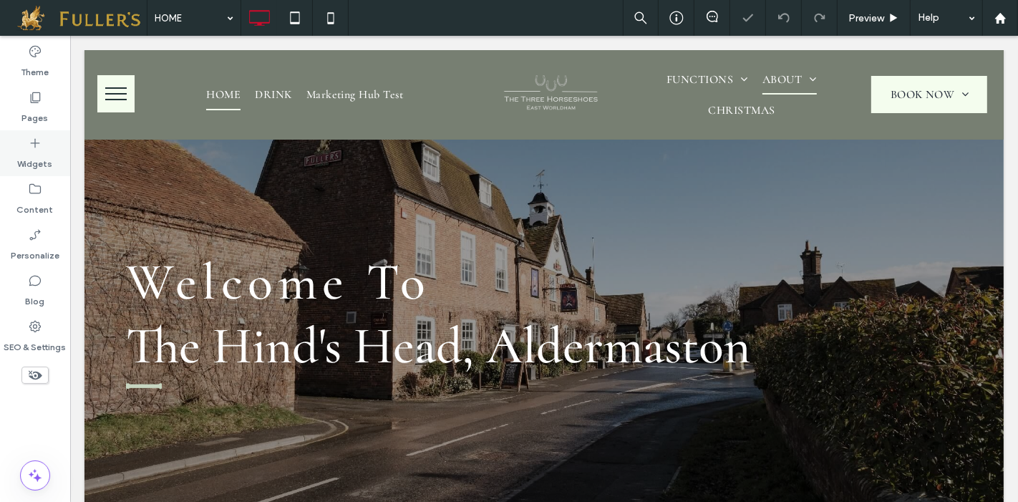
click at [29, 170] on div "Widgets" at bounding box center [35, 153] width 70 height 46
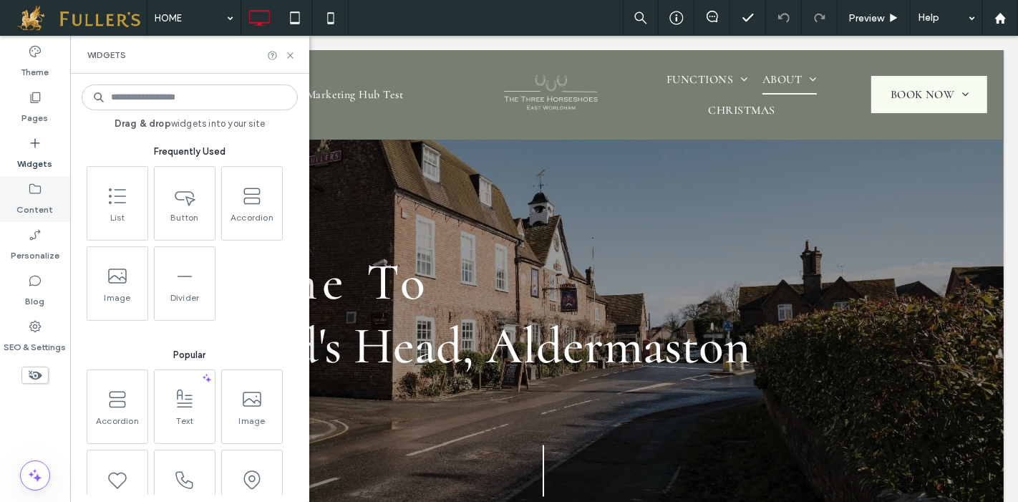
click at [32, 195] on icon at bounding box center [35, 189] width 14 height 14
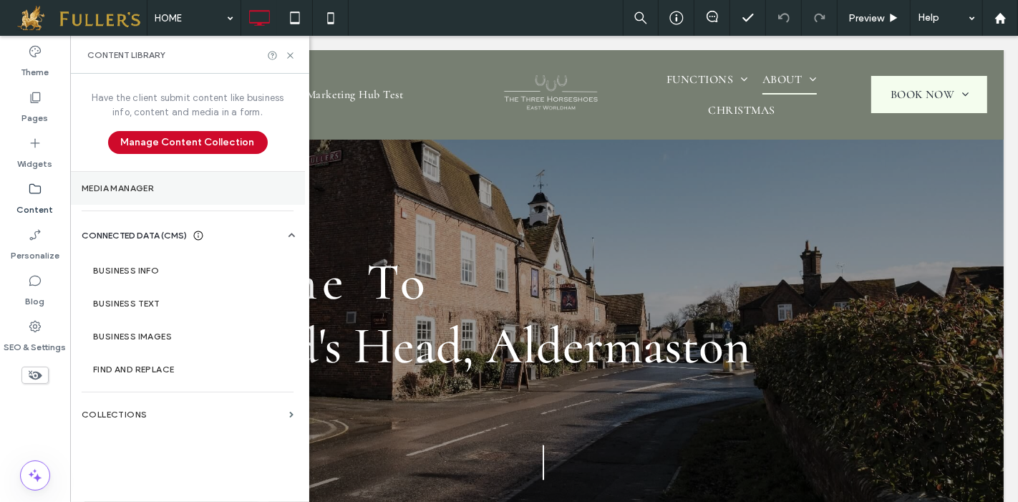
click at [135, 183] on label "Media Manager" at bounding box center [188, 188] width 212 height 10
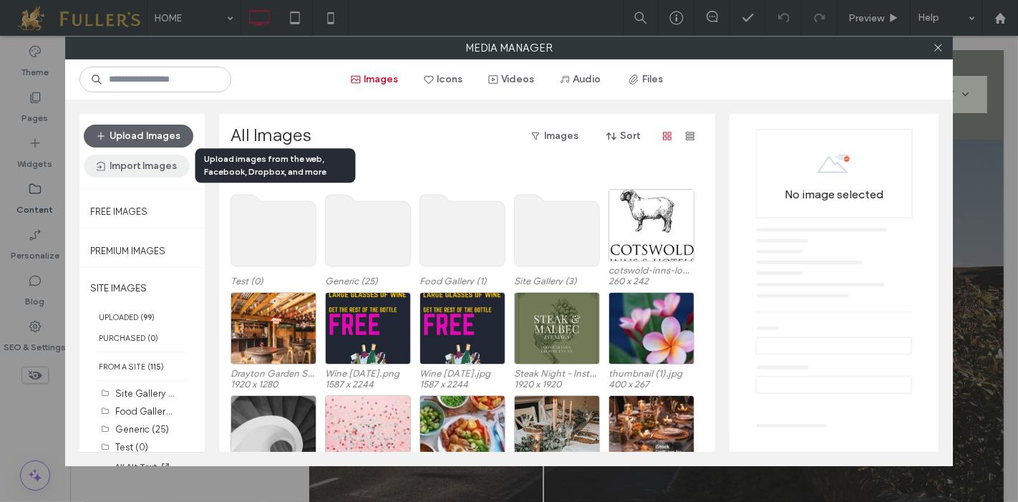
click at [137, 168] on button "Import Images" at bounding box center [137, 166] width 106 height 23
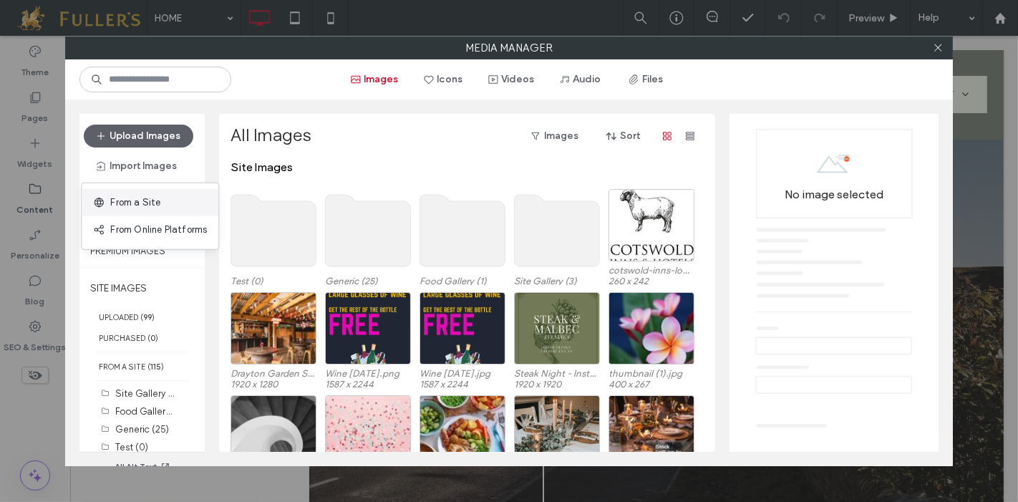
click at [145, 195] on span "From a Site" at bounding box center [135, 202] width 50 height 14
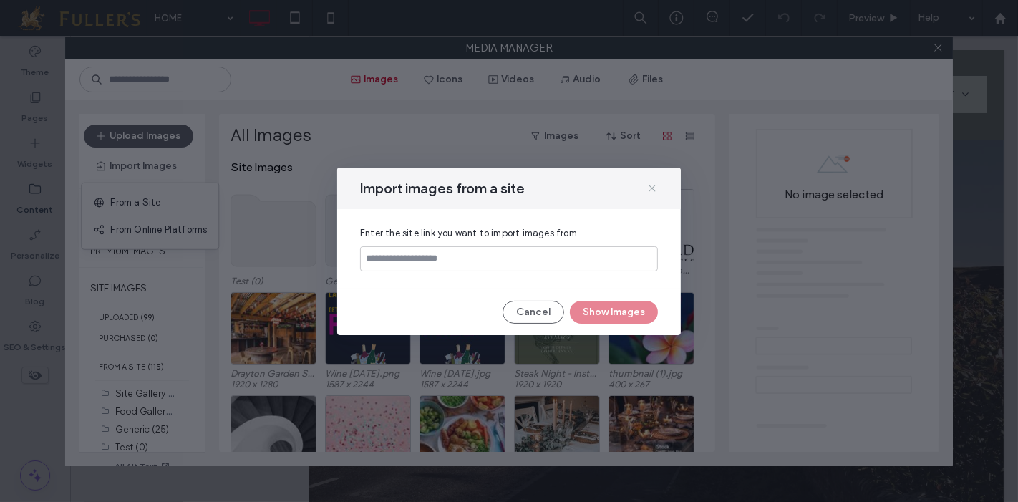
click at [653, 191] on icon at bounding box center [651, 187] width 11 height 11
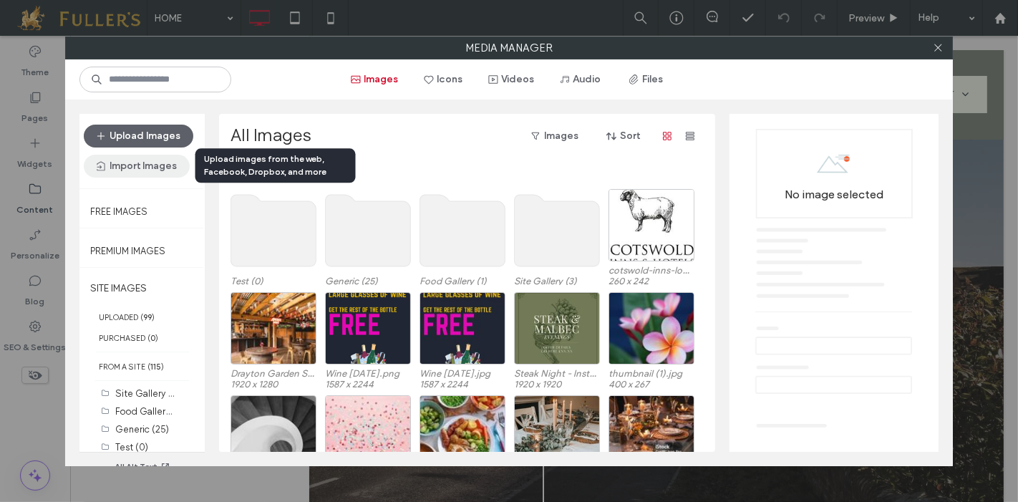
click at [154, 166] on button "Import Images" at bounding box center [137, 166] width 106 height 23
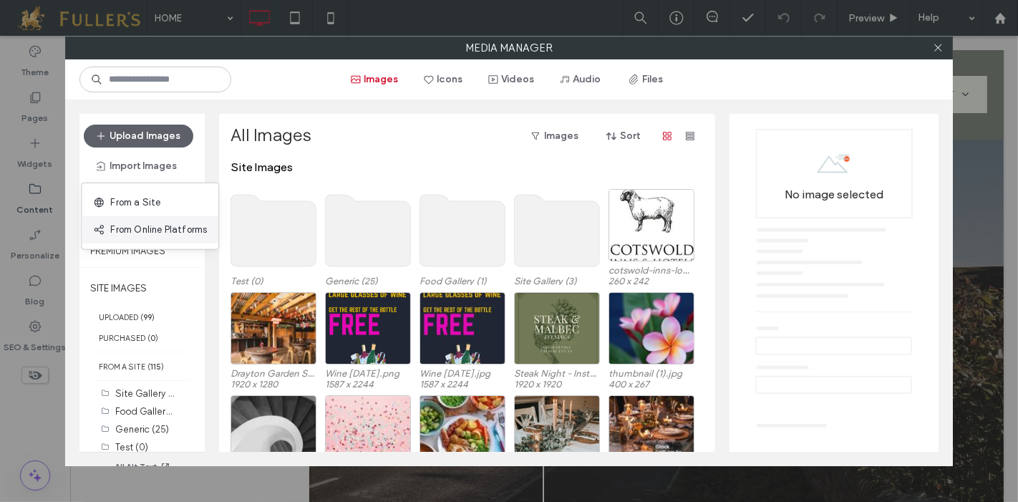
click at [176, 228] on span "From Online Platforms" at bounding box center [158, 230] width 97 height 14
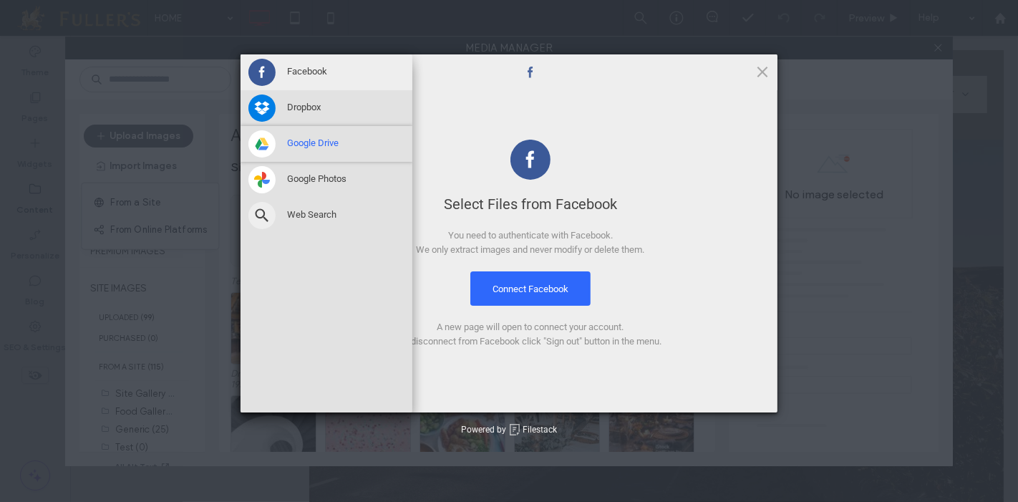
click at [259, 140] on span at bounding box center [261, 143] width 27 height 27
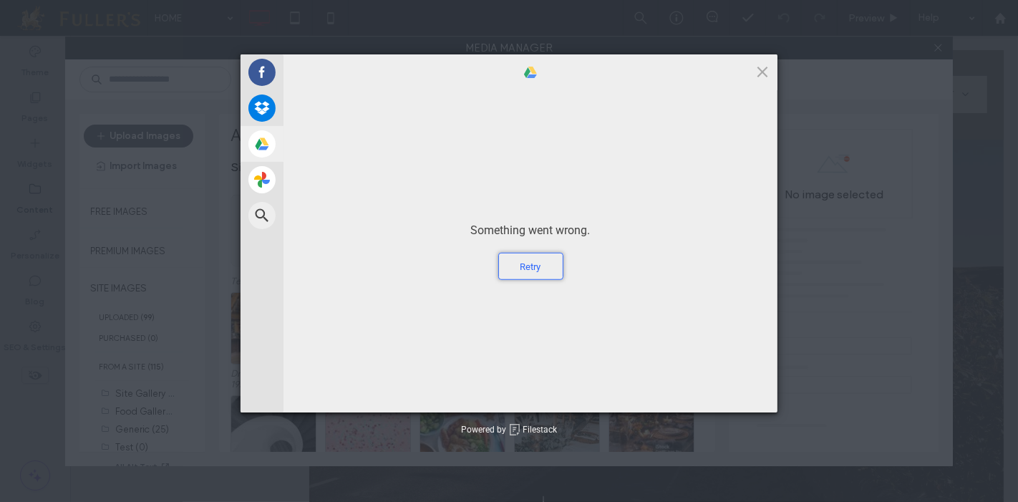
click at [527, 263] on div "Retry" at bounding box center [530, 266] width 65 height 27
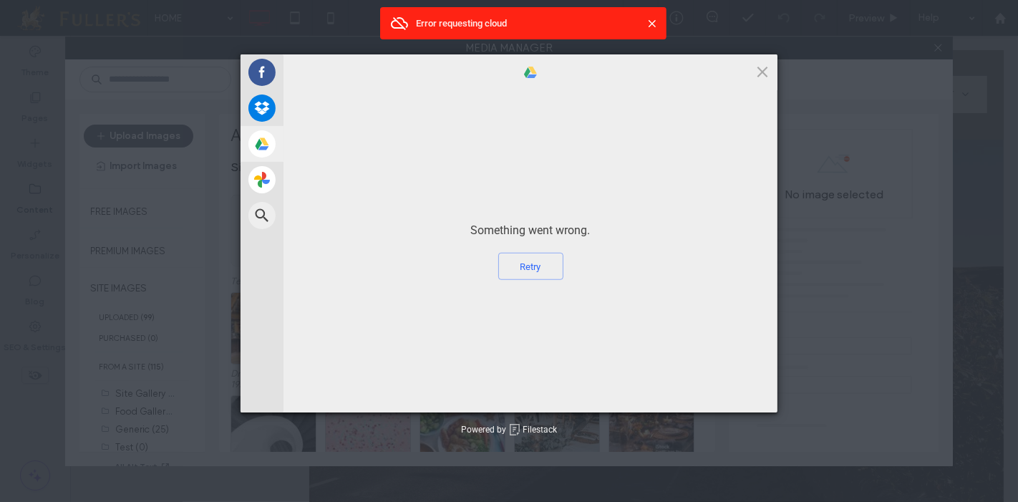
click at [650, 27] on span at bounding box center [652, 23] width 14 height 14
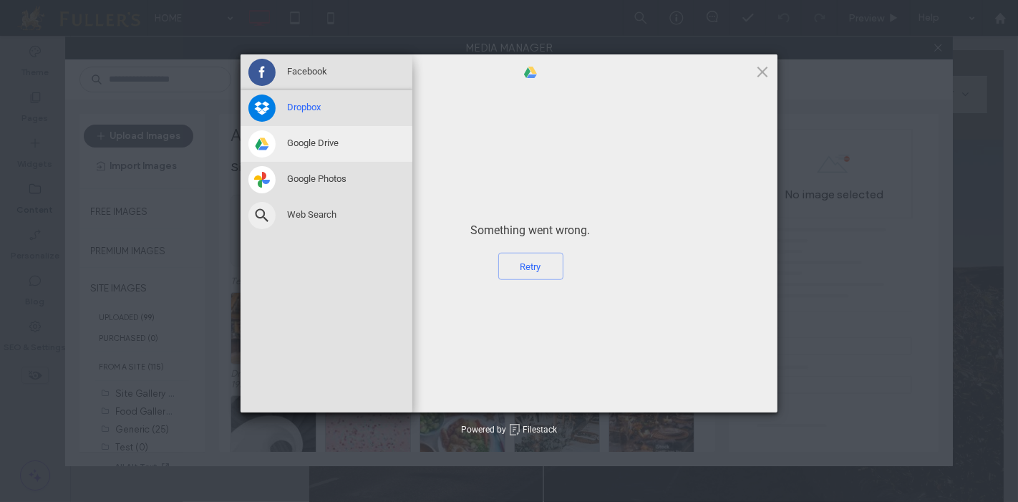
click at [260, 102] on span at bounding box center [261, 107] width 27 height 27
